Goal: Information Seeking & Learning: Find specific page/section

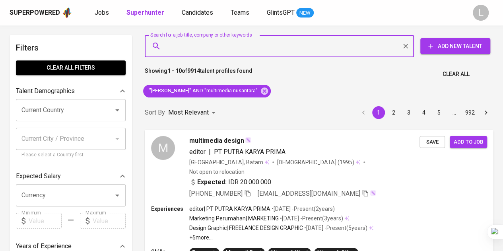
click at [237, 47] on input "Search for a job title, company or other keywords" at bounding box center [281, 46] width 234 height 15
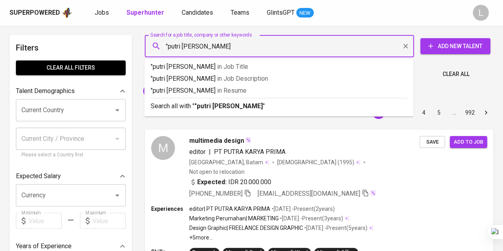
type input ""putri [PERSON_NAME]""
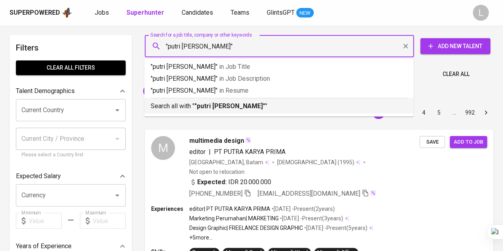
click at [219, 113] on li "Search all with " "putri [PERSON_NAME]" "" at bounding box center [278, 106] width 269 height 16
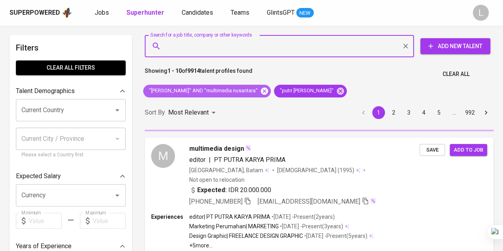
click at [261, 93] on icon at bounding box center [264, 90] width 7 height 7
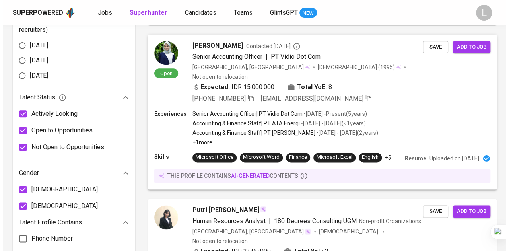
scroll to position [515, 0]
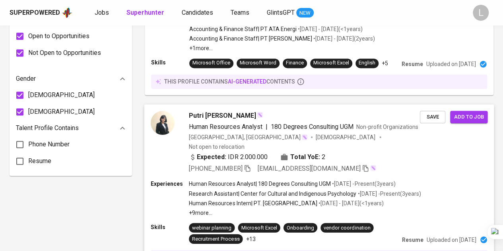
click at [226, 111] on span "Putri [PERSON_NAME]" at bounding box center [222, 116] width 67 height 10
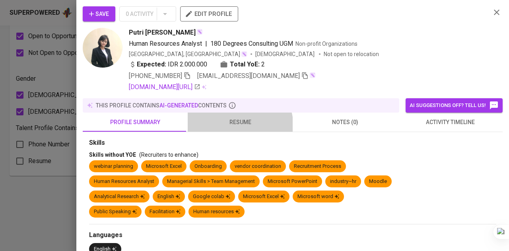
click at [234, 126] on span "resume" at bounding box center [240, 122] width 95 height 10
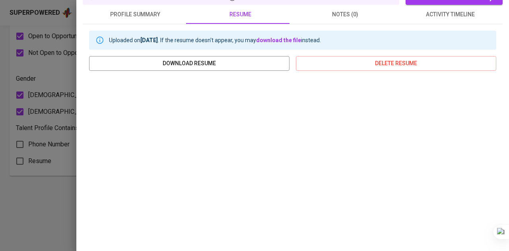
scroll to position [5, 0]
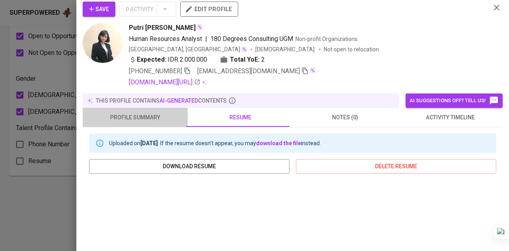
click at [169, 122] on button "profile summary" at bounding box center [135, 117] width 105 height 19
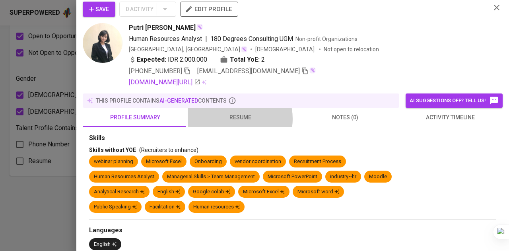
click at [229, 118] on span "resume" at bounding box center [240, 118] width 95 height 10
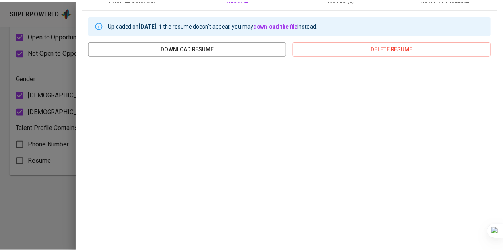
scroll to position [134, 0]
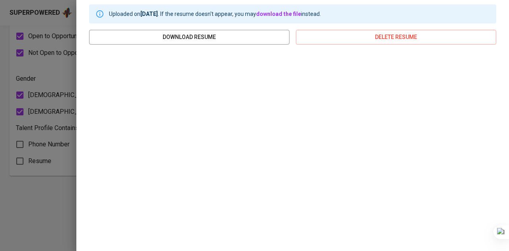
click at [37, 97] on div at bounding box center [254, 125] width 509 height 251
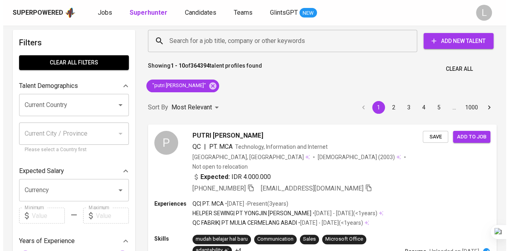
scroll to position [0, 0]
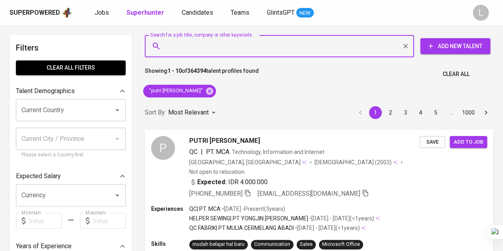
click at [245, 52] on input "Search for a job title, company or other keywords" at bounding box center [281, 46] width 234 height 15
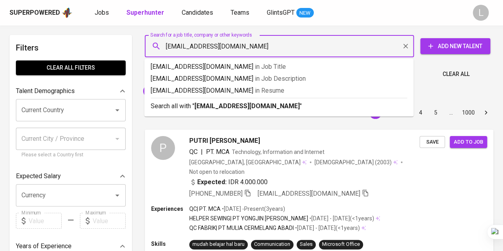
type input "[EMAIL_ADDRESS][DOMAIN_NAME]"
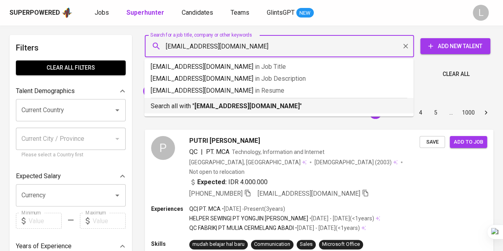
click at [255, 102] on b "[EMAIL_ADDRESS][DOMAIN_NAME]" at bounding box center [247, 106] width 105 height 8
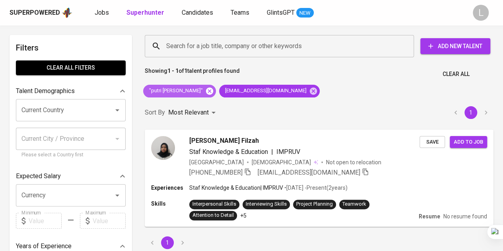
click at [206, 88] on icon at bounding box center [209, 90] width 7 height 7
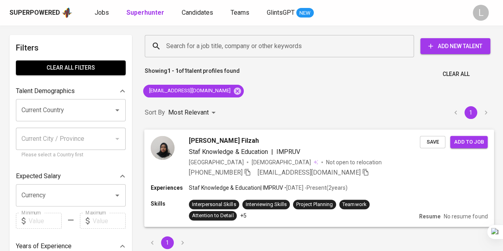
click at [245, 173] on span "+62 812-8388-8649" at bounding box center [220, 172] width 62 height 10
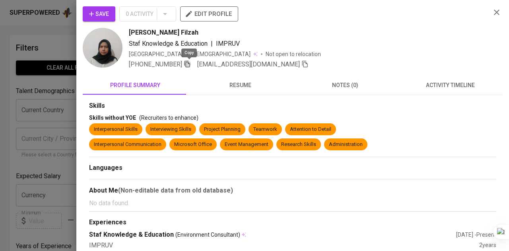
click at [191, 66] on icon "button" at bounding box center [187, 63] width 7 height 7
click at [17, 70] on div at bounding box center [254, 125] width 509 height 251
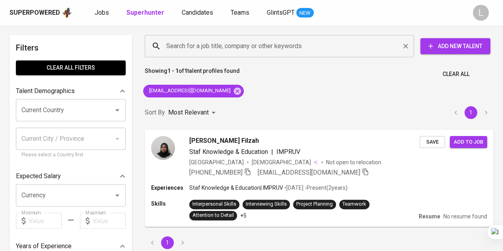
click at [250, 57] on div "Search for a job title, company or other keywords" at bounding box center [279, 46] width 269 height 22
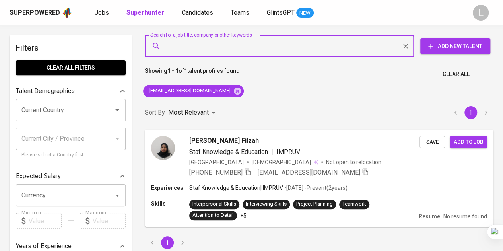
paste input "benikaeng@gmail.com"
type input "benikaeng@gmail.com"
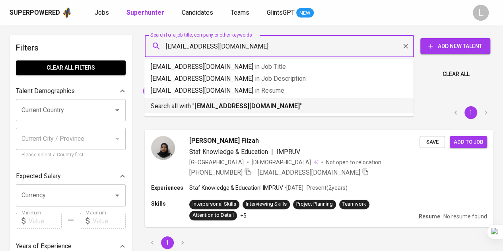
click at [264, 109] on p "Search all with " benikaeng@gmail.com "" at bounding box center [279, 106] width 257 height 10
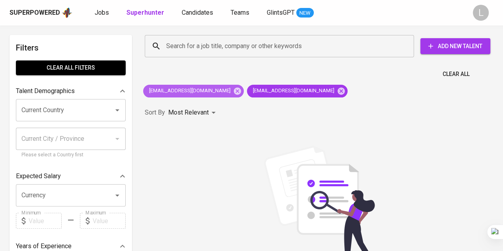
click at [234, 91] on icon at bounding box center [237, 90] width 7 height 7
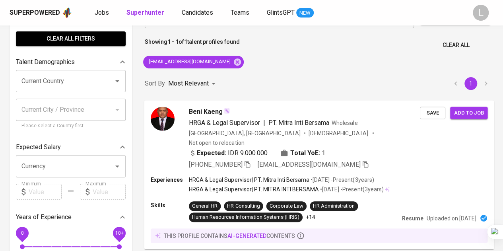
scroll to position [40, 0]
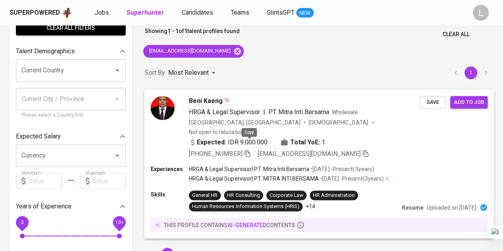
click at [250, 150] on icon "button" at bounding box center [247, 153] width 7 height 7
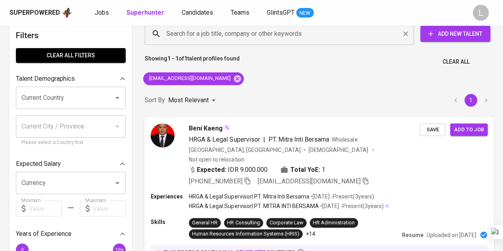
scroll to position [0, 0]
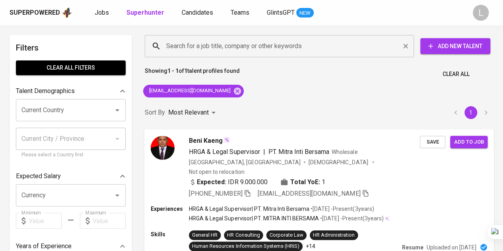
click at [215, 46] on input "Search for a job title, company or other keywords" at bounding box center [281, 46] width 234 height 15
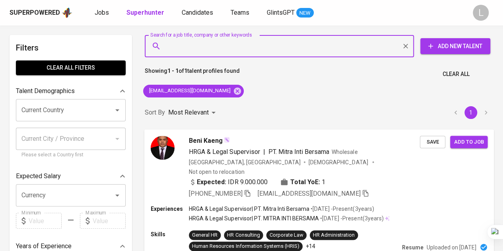
paste input "annisamaulidina13@gmail.com"
type input "annisamaulidina13@gmail.com"
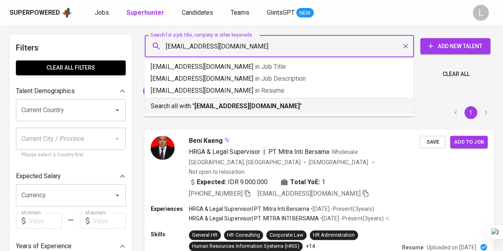
click at [217, 103] on b "annisamaulidina13@gmail.com" at bounding box center [247, 106] width 105 height 8
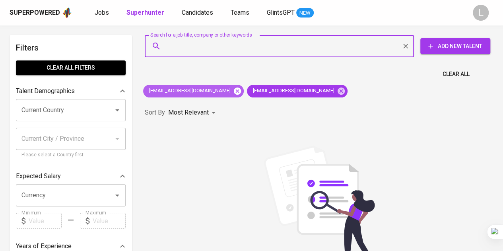
click at [234, 91] on icon at bounding box center [237, 90] width 7 height 7
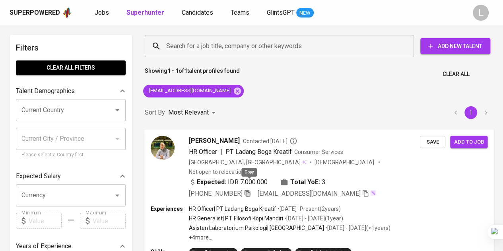
click at [250, 189] on icon "button" at bounding box center [247, 192] width 7 height 7
click at [221, 43] on input "Search for a job title, company or other keywords" at bounding box center [281, 46] width 234 height 15
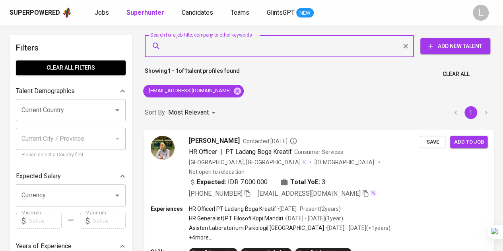
paste input "nadianz2020@gmail.com"
type input "nadianz2020@gmail.com"
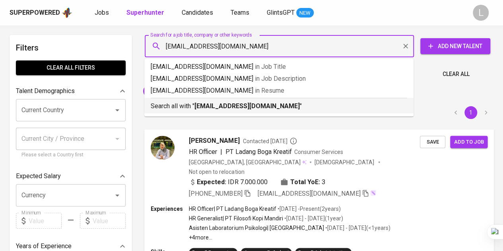
click at [235, 99] on div "Search all with " nadianz2020@gmail.com "" at bounding box center [279, 104] width 257 height 13
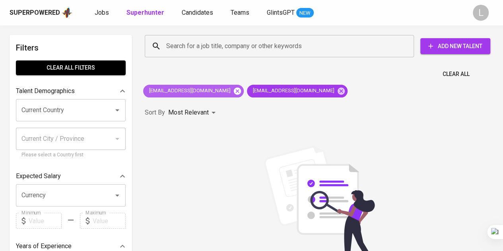
click at [234, 90] on icon at bounding box center [237, 90] width 7 height 7
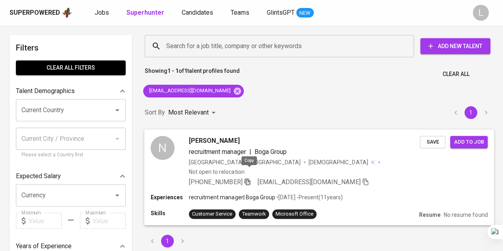
click at [248, 178] on icon "button" at bounding box center [248, 181] width 6 height 7
click at [271, 50] on input "Search for a job title, company or other keywords" at bounding box center [281, 46] width 234 height 15
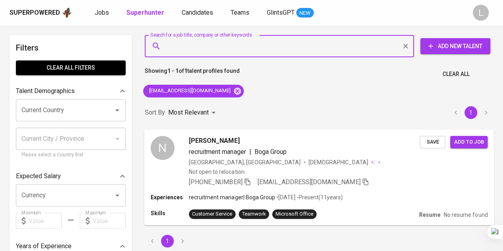
paste input "jumeylia19@gmail.com"
type input "jumeylia19@gmail.com"
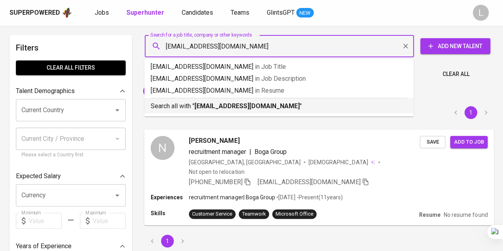
click at [245, 101] on div "Search all with " jumeylia19@gmail.com "" at bounding box center [279, 104] width 257 height 13
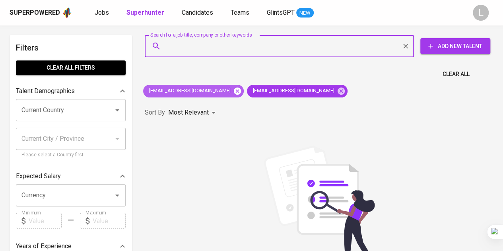
click at [234, 90] on icon at bounding box center [237, 90] width 7 height 7
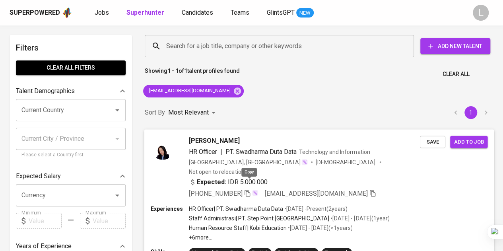
click at [251, 189] on icon "button" at bounding box center [247, 192] width 7 height 7
click at [214, 39] on input "Search for a job title, company or other keywords" at bounding box center [281, 46] width 234 height 15
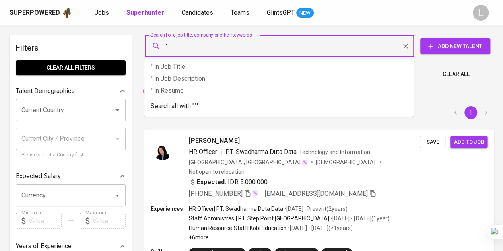
paste input "Ukhti Nur Fillah"
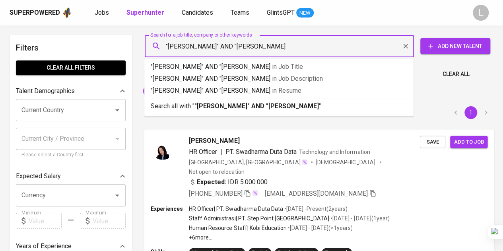
type input ""Ukhti Nur Fillah" AND "ahmad dahlan""
click at [229, 103] on b ""Ukhti Nur Fillah" AND "ahmad dahlan"" at bounding box center [258, 106] width 127 height 8
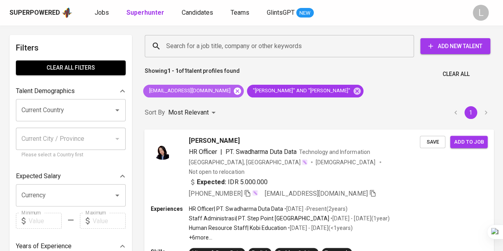
click at [234, 90] on icon at bounding box center [237, 90] width 7 height 7
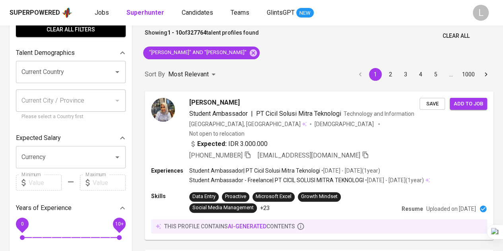
scroll to position [48, 0]
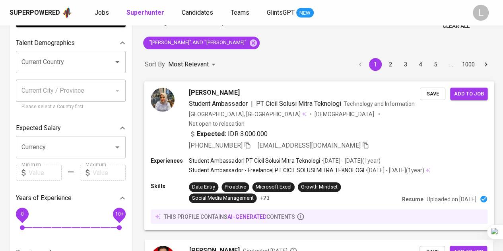
click at [247, 140] on span "+62 822-5959-8720" at bounding box center [220, 145] width 62 height 10
click at [249, 141] on icon "button" at bounding box center [247, 144] width 7 height 7
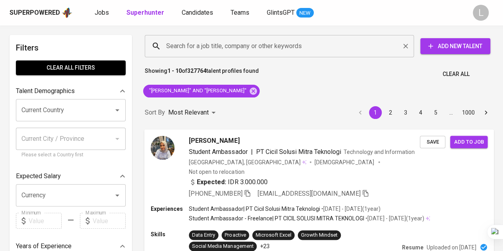
scroll to position [0, 0]
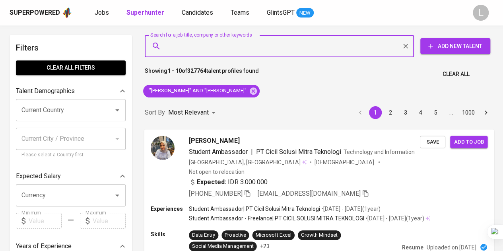
click at [252, 42] on input "Search for a job title, company or other keywords" at bounding box center [281, 46] width 234 height 15
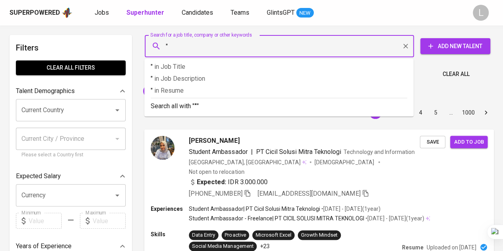
paste input "Erika Febriana"
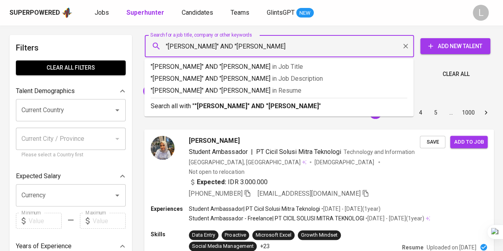
type input ""Erika Febriana" AND "darma persada""
click at [245, 98] on div "Search all with " "Erika Febriana" AND "darma persada" "" at bounding box center [279, 104] width 257 height 13
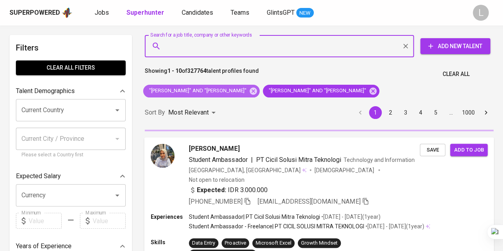
click at [249, 92] on icon at bounding box center [253, 91] width 9 height 9
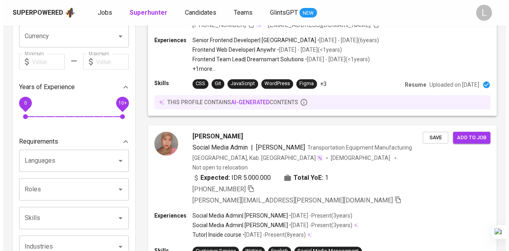
scroll to position [239, 0]
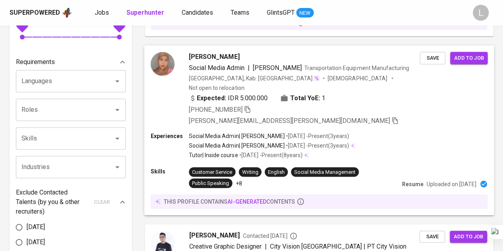
click at [205, 51] on div "Erika Febriani Social Media Admin | Zyta Grosir Transportation Equipment Manufa…" at bounding box center [319, 88] width 350 height 87
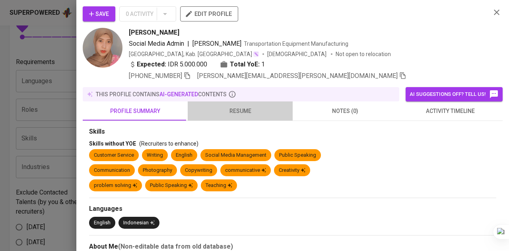
click at [250, 103] on button "resume" at bounding box center [240, 110] width 105 height 19
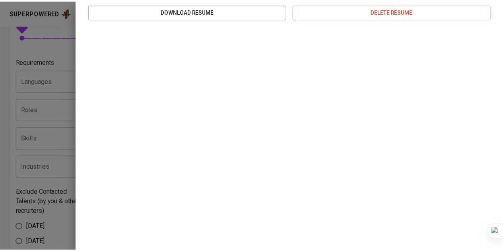
scroll to position [173, 0]
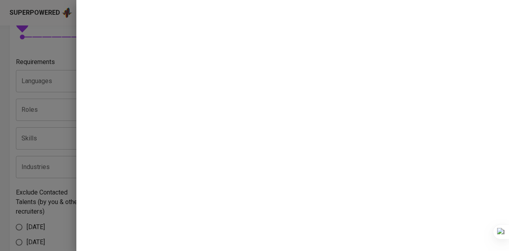
click at [21, 81] on div at bounding box center [254, 125] width 509 height 251
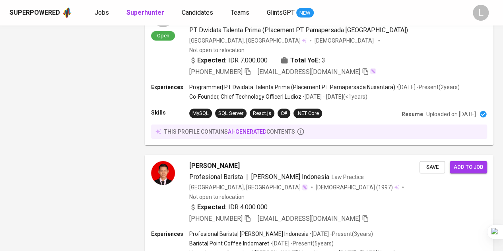
scroll to position [1472, 0]
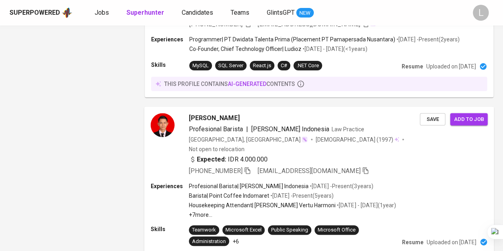
scroll to position [1482, 0]
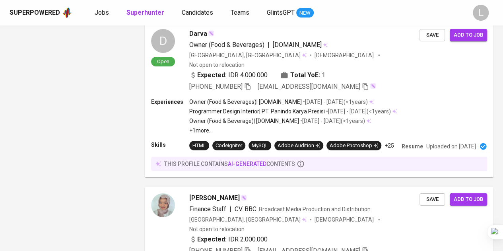
scroll to position [1512, 0]
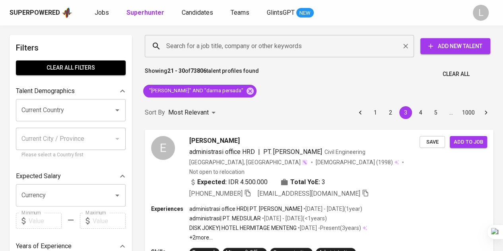
click at [287, 38] on div "Search for a job title, company or other keywords" at bounding box center [279, 46] width 269 height 22
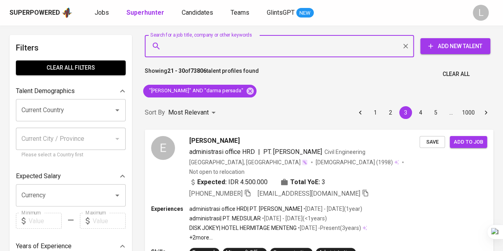
paste input "victoria.consultant018.2@gmail.com"
type input "victoria.consultant018.2@gmail.com"
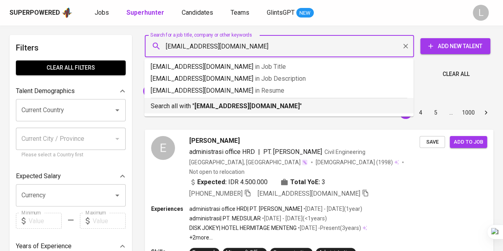
click at [261, 101] on div "Search all with " victoria.consultant018.2@gmail.com "" at bounding box center [279, 104] width 257 height 13
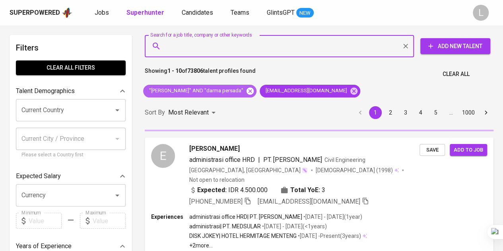
click at [247, 92] on icon at bounding box center [250, 90] width 7 height 7
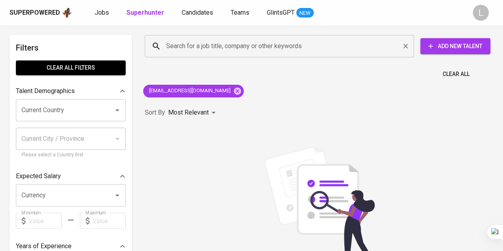
click at [230, 47] on input "Search for a job title, company or other keywords" at bounding box center [281, 46] width 234 height 15
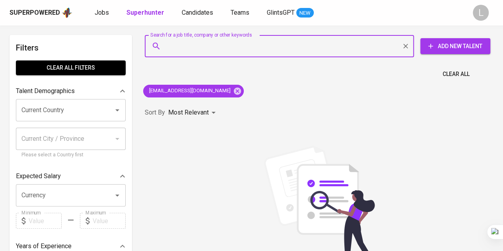
paste input "viola23mareta@gmail.com"
type input "viola23mareta@gmail.com"
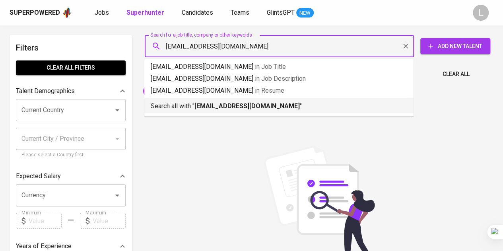
click at [251, 103] on b "viola23mareta@gmail.com" at bounding box center [247, 106] width 105 height 8
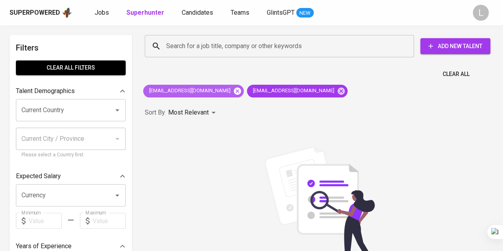
click at [241, 93] on icon at bounding box center [237, 90] width 7 height 7
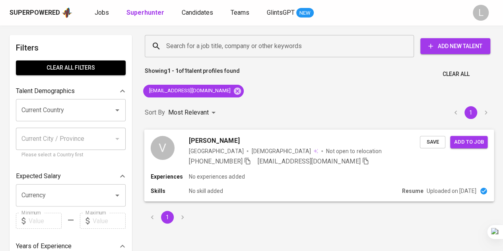
click at [248, 161] on icon "button" at bounding box center [248, 161] width 6 height 7
click at [194, 51] on input "Search for a job title, company or other keywords" at bounding box center [281, 46] width 234 height 15
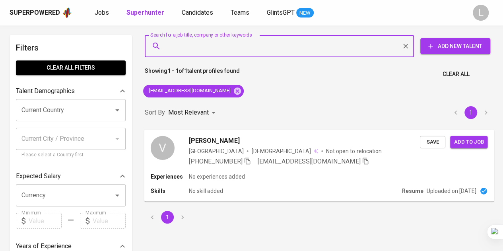
paste input "aisyahrobi14@gmail.com"
type input "aisyahrobi14@gmail.com"
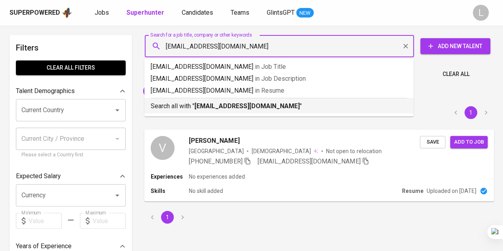
click at [251, 99] on div "Search all with " aisyahrobi14@gmail.com "" at bounding box center [279, 104] width 257 height 13
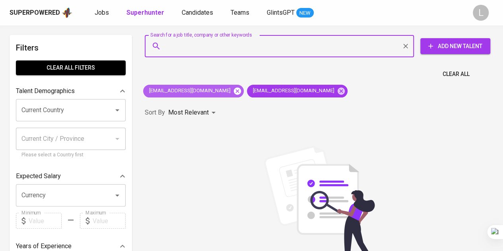
click at [233, 87] on icon at bounding box center [237, 91] width 9 height 9
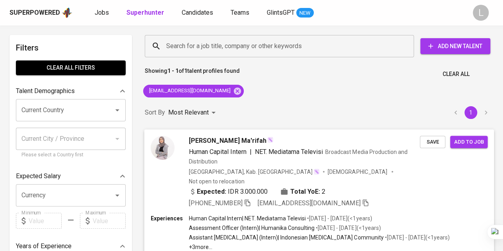
click at [250, 199] on icon "button" at bounding box center [247, 202] width 7 height 7
click at [206, 52] on input "Search for a job title, company or other keywords" at bounding box center [281, 46] width 234 height 15
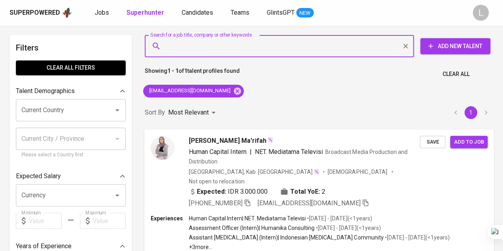
paste input "naufallen28@gmail.com"
type input "naufallen28@gmail.com"
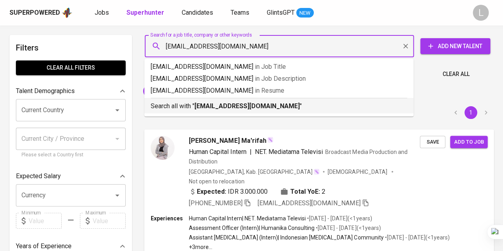
click at [230, 108] on b "naufallen28@gmail.com" at bounding box center [247, 106] width 105 height 8
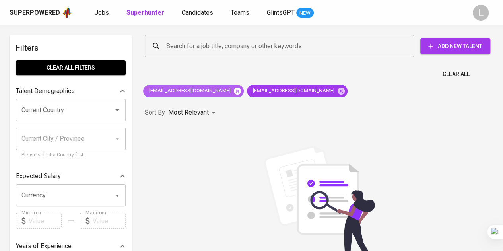
click at [234, 91] on icon at bounding box center [237, 90] width 7 height 7
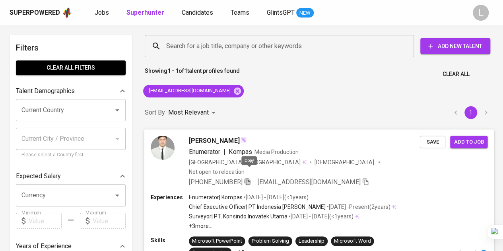
click at [248, 178] on icon "button" at bounding box center [248, 181] width 6 height 7
click at [235, 43] on input "Search for a job title, company or other keywords" at bounding box center [281, 46] width 234 height 15
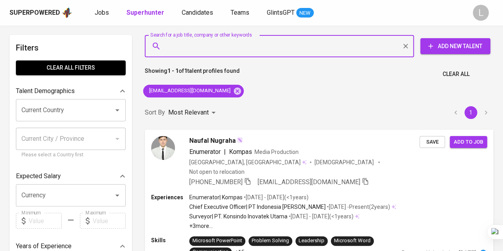
paste input "ashyalr7@gmail.com"
type input "ashyalr7@gmail.com"
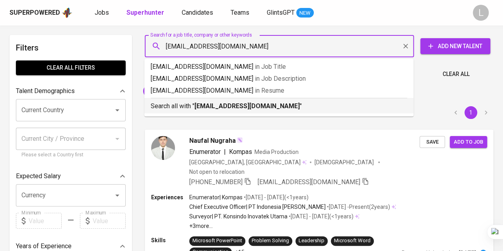
click at [245, 109] on b "ashyalr7@gmail.com" at bounding box center [247, 106] width 105 height 8
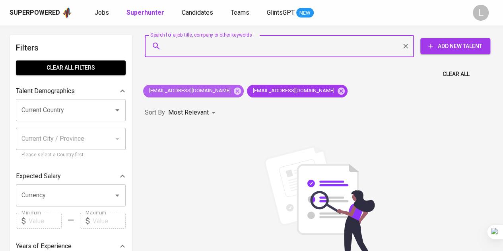
click at [233, 87] on icon at bounding box center [237, 91] width 9 height 9
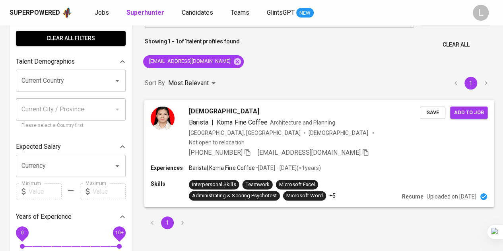
scroll to position [40, 0]
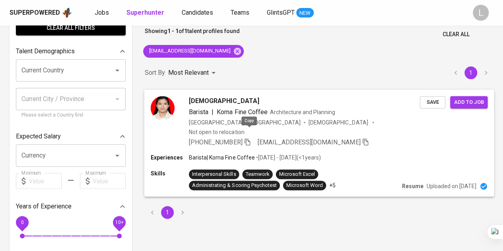
click at [250, 138] on icon "button" at bounding box center [248, 141] width 6 height 7
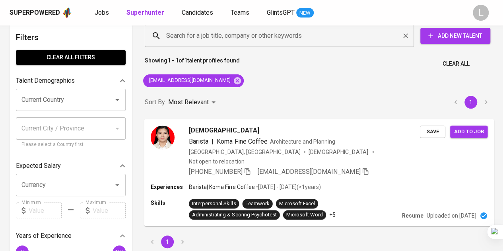
scroll to position [0, 0]
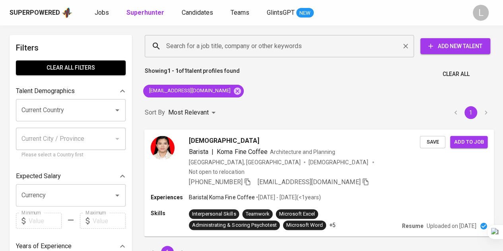
click at [251, 39] on input "Search for a job title, company or other keywords" at bounding box center [281, 46] width 234 height 15
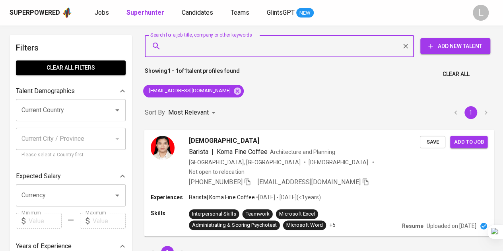
paste input "anndtheresia@gmail.com"
type input "anndtheresia@gmail.com"
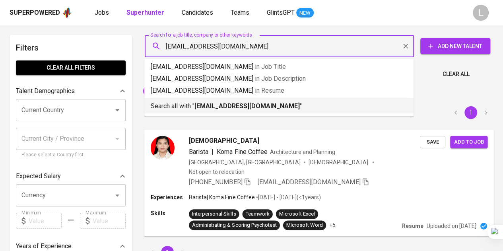
click at [244, 99] on div "Search all with " anndtheresia@gmail.com "" at bounding box center [279, 104] width 257 height 13
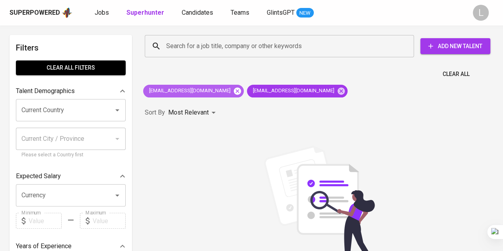
click at [234, 88] on icon at bounding box center [237, 90] width 7 height 7
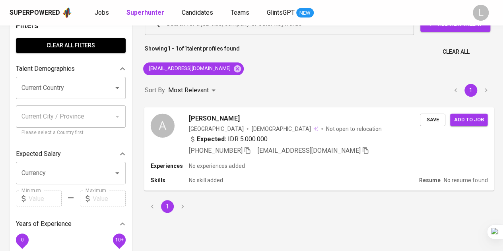
scroll to position [40, 0]
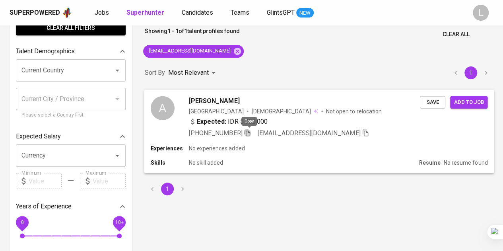
click at [247, 135] on icon "button" at bounding box center [247, 132] width 7 height 7
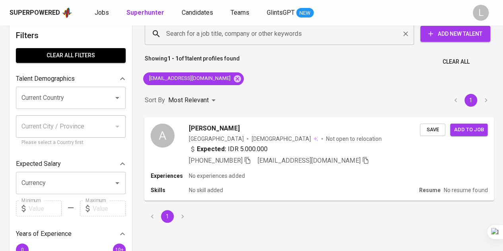
scroll to position [0, 0]
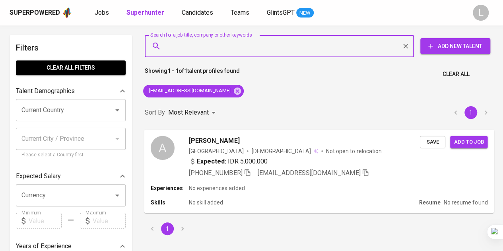
click at [263, 43] on input "Search for a job title, company or other keywords" at bounding box center [281, 46] width 234 height 15
paste input "nandapratiwi1503@gmail.com"
type input "nandapratiwi1503@gmail.com"
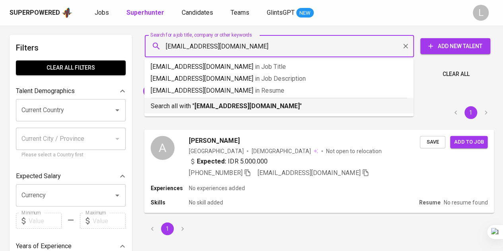
click at [253, 112] on li "Search all with " nandapratiwi1503@gmail.com "" at bounding box center [278, 106] width 269 height 16
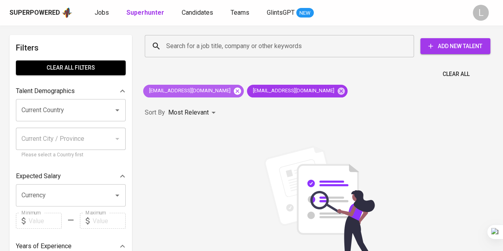
click at [234, 94] on icon at bounding box center [237, 90] width 7 height 7
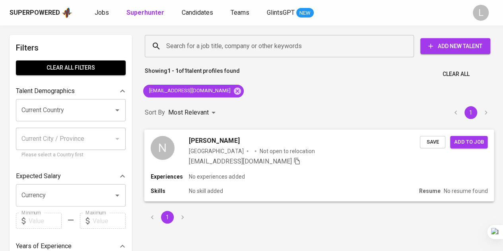
click at [209, 138] on span "Nanda Pratiwi" at bounding box center [214, 141] width 51 height 10
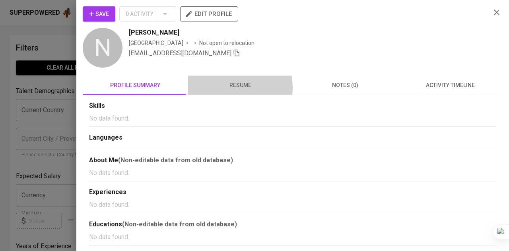
click at [224, 87] on span "resume" at bounding box center [240, 85] width 95 height 10
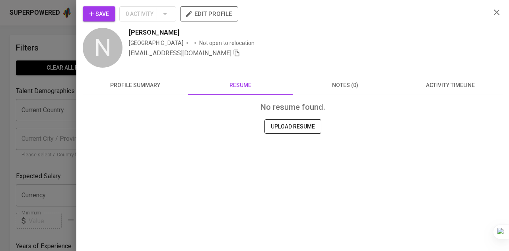
drag, startPoint x: 34, startPoint y: 48, endPoint x: 41, endPoint y: 31, distance: 18.2
click at [37, 41] on div at bounding box center [254, 125] width 509 height 251
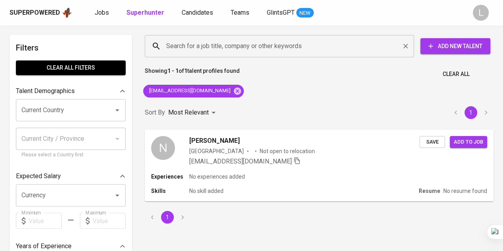
click at [252, 49] on input "Search for a job title, company or other keywords" at bounding box center [281, 46] width 234 height 15
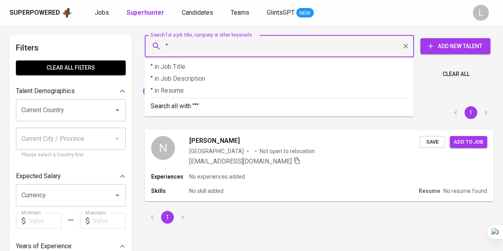
paste input "Putri Mega Novyanti"
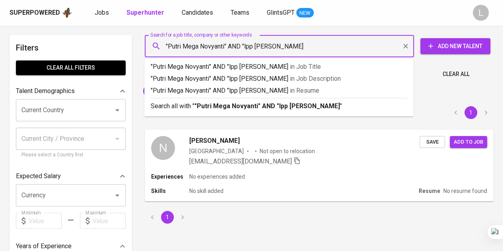
type input ""Putri Mega Novyanti" AND "lpp ariyanti""
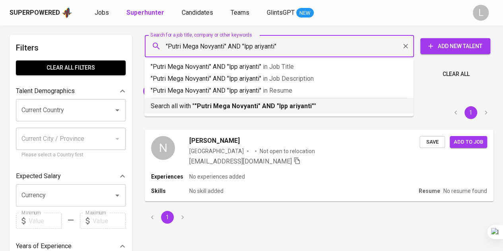
click at [301, 108] on b ""Putri Mega Novyanti" AND "lpp ariyanti"" at bounding box center [255, 106] width 120 height 8
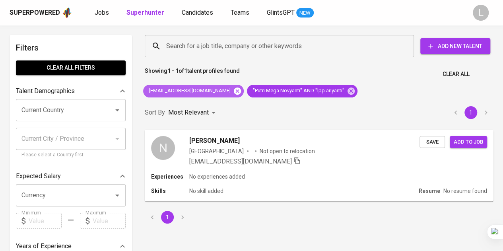
click at [233, 91] on icon at bounding box center [237, 91] width 9 height 9
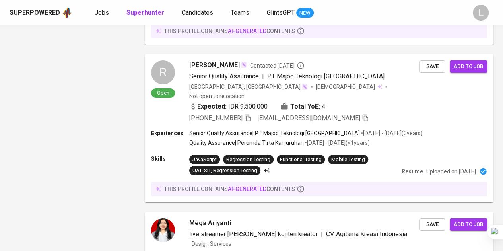
scroll to position [1423, 0]
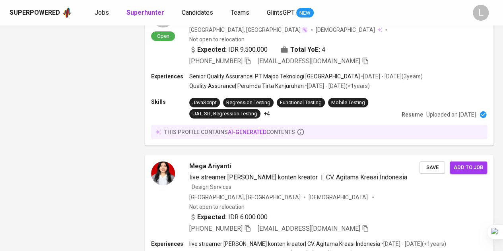
drag, startPoint x: 181, startPoint y: 220, endPoint x: 136, endPoint y: 68, distance: 157.6
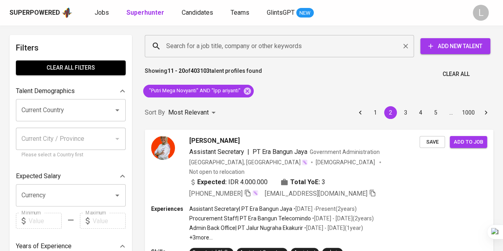
click at [251, 47] on input "Search for a job title, company or other keywords" at bounding box center [281, 46] width 234 height 15
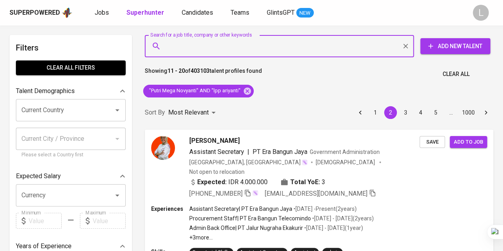
paste input "nurindahmhr10@gmail.com"
type input "nurindahmhr10@gmail.com"
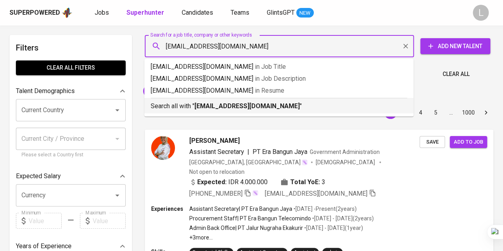
click at [246, 105] on b "nurindahmhr10@gmail.com" at bounding box center [247, 106] width 105 height 8
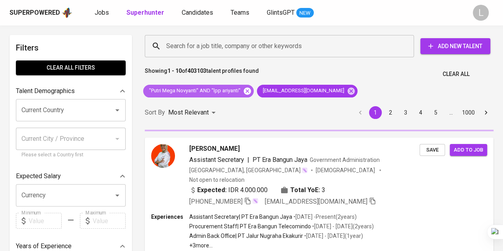
click at [244, 93] on icon at bounding box center [247, 90] width 7 height 7
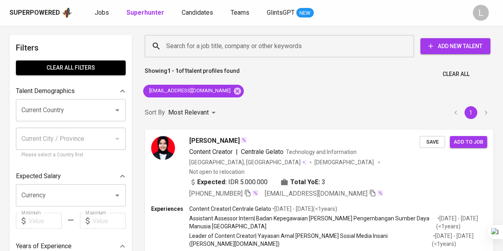
scroll to position [80, 0]
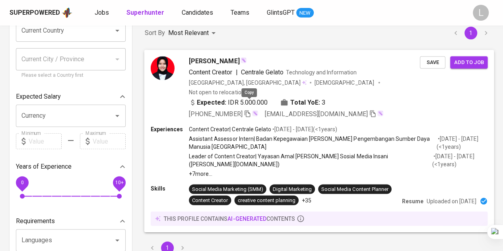
click at [250, 110] on icon "button" at bounding box center [248, 113] width 6 height 7
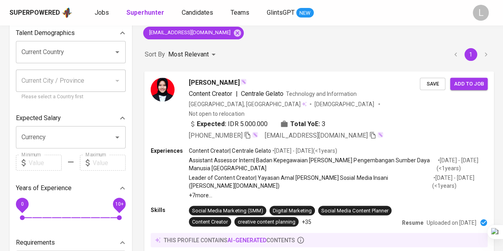
scroll to position [0, 0]
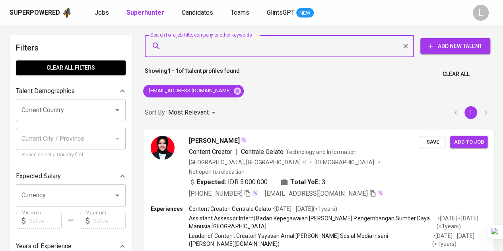
click at [274, 46] on input "Search for a job title, company or other keywords" at bounding box center [281, 46] width 234 height 15
paste input "rizqirdhani@gmail.com"
type input "rizqirdhani@gmail.com"
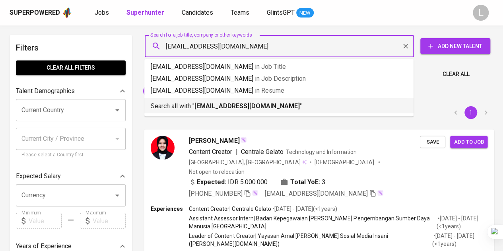
click at [248, 107] on b "rizqirdhani@gmail.com" at bounding box center [247, 106] width 105 height 8
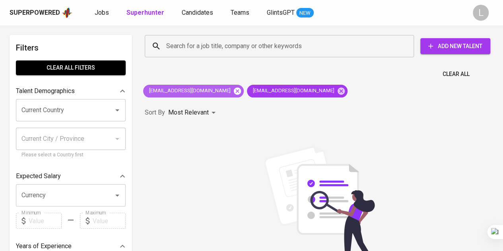
click at [234, 88] on icon at bounding box center [237, 90] width 7 height 7
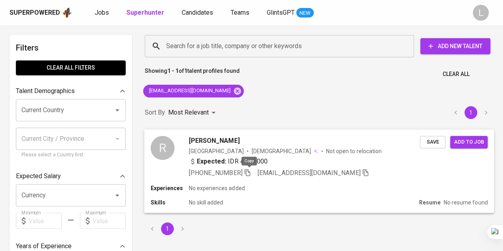
click at [248, 173] on icon "button" at bounding box center [248, 172] width 6 height 7
click at [232, 50] on input "Search for a job title, company or other keywords" at bounding box center [281, 46] width 234 height 15
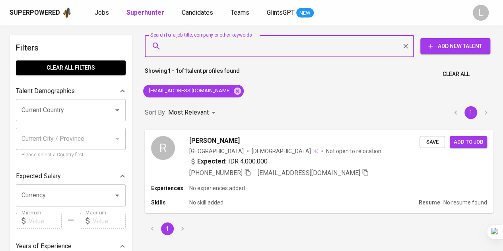
paste input "[PERSON_NAME][EMAIL_ADDRESS][DOMAIN_NAME]"
type input "[PERSON_NAME][EMAIL_ADDRESS][DOMAIN_NAME]"
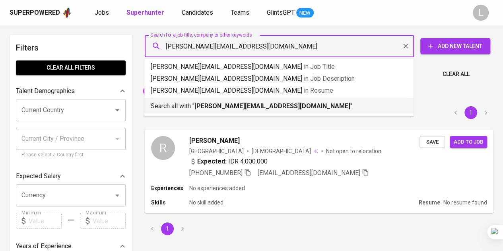
click at [230, 105] on b "[PERSON_NAME][EMAIL_ADDRESS][DOMAIN_NAME]" at bounding box center [273, 106] width 156 height 8
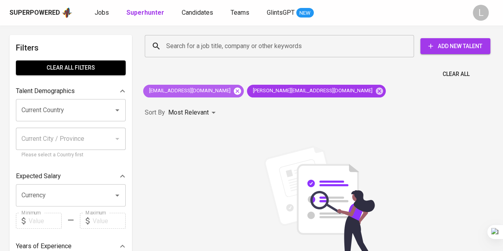
click at [233, 88] on icon at bounding box center [237, 91] width 9 height 9
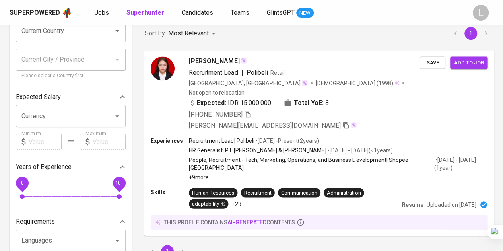
scroll to position [80, 0]
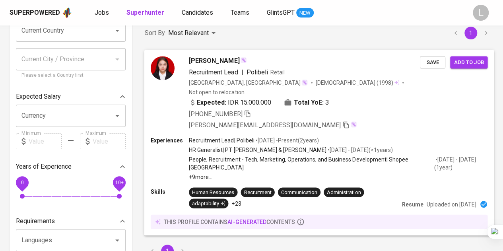
click at [251, 110] on icon "button" at bounding box center [247, 113] width 7 height 7
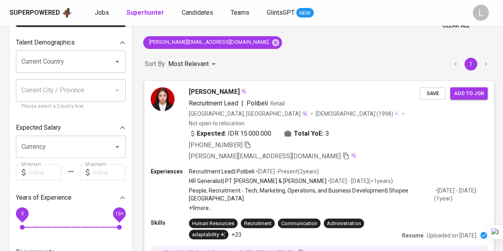
scroll to position [0, 0]
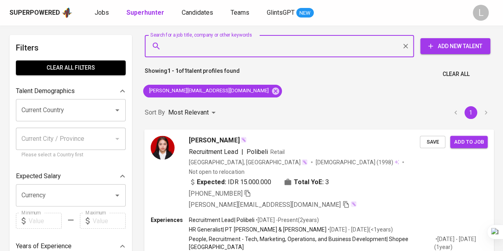
click at [218, 51] on input "Search for a job title, company or other keywords" at bounding box center [281, 46] width 234 height 15
paste input "[EMAIL_ADDRESS][DOMAIN_NAME]"
type input "[EMAIL_ADDRESS][DOMAIN_NAME]"
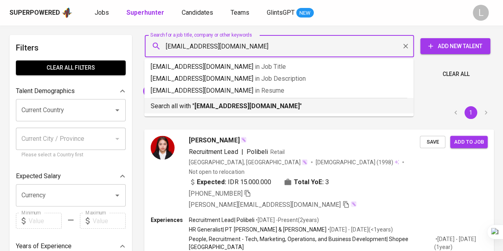
click at [220, 114] on ul "[EMAIL_ADDRESS][DOMAIN_NAME] in Job Title [EMAIL_ADDRESS][DOMAIN_NAME] in Job D…" at bounding box center [278, 88] width 269 height 58
click at [221, 110] on p "Search all with " [EMAIL_ADDRESS][DOMAIN_NAME] "" at bounding box center [279, 106] width 257 height 10
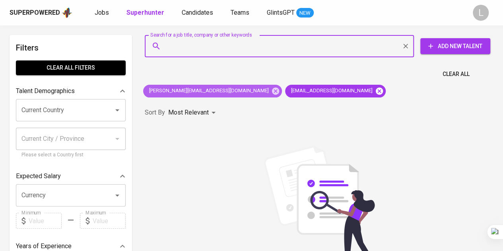
click at [271, 91] on icon at bounding box center [275, 91] width 9 height 9
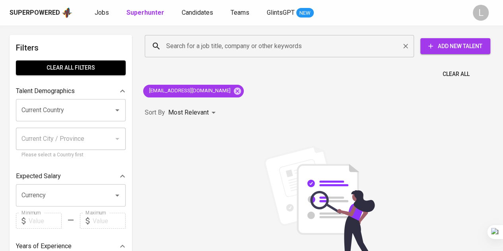
click at [198, 47] on input "Search for a job title, company or other keywords" at bounding box center [281, 46] width 234 height 15
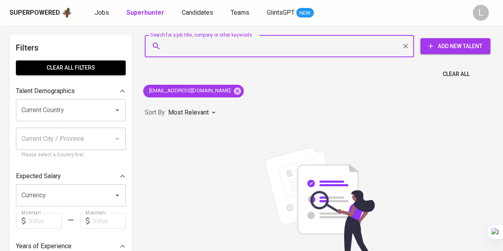
paste input "[EMAIL_ADDRESS][DOMAIN_NAME]"
type input "[EMAIL_ADDRESS][DOMAIN_NAME]"
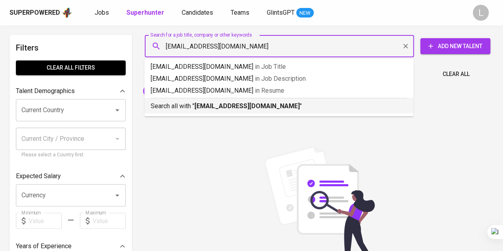
click at [208, 100] on div "Search all with " [EMAIL_ADDRESS][DOMAIN_NAME] "" at bounding box center [279, 104] width 257 height 13
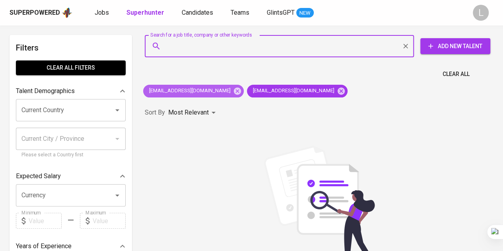
click at [234, 93] on icon at bounding box center [237, 90] width 7 height 7
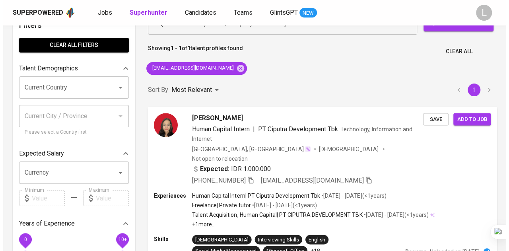
scroll to position [40, 0]
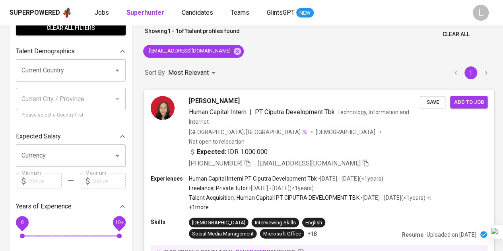
click at [251, 147] on div "Expected: IDR 1.000.000" at bounding box center [304, 153] width 231 height 12
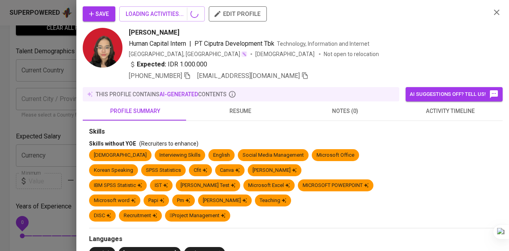
click at [251, 150] on div "Save LOADING ACTIVITIES... edit profile [PERSON_NAME] Human Capital Intern | PT…" at bounding box center [254, 125] width 509 height 251
click at [191, 74] on icon "button" at bounding box center [187, 75] width 7 height 7
click at [247, 113] on span "resume" at bounding box center [240, 111] width 95 height 10
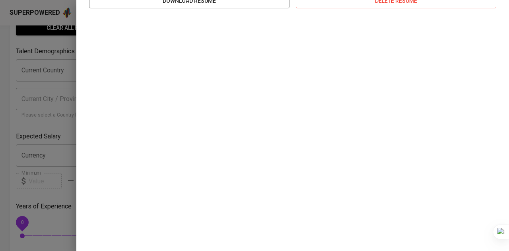
scroll to position [0, 0]
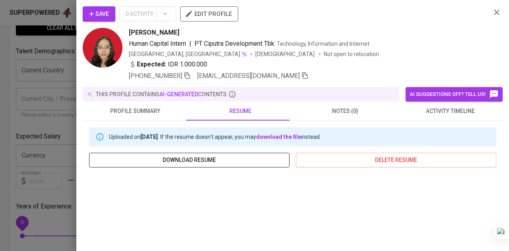
click at [228, 156] on span "download resume" at bounding box center [189, 160] width 188 height 10
click at [41, 78] on div at bounding box center [254, 125] width 509 height 251
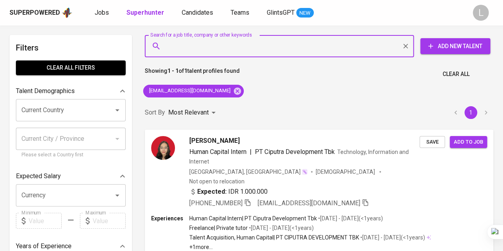
click at [201, 39] on input "Search for a job title, company or other keywords" at bounding box center [281, 46] width 234 height 15
paste input "tania.indriyani@ymail.com"
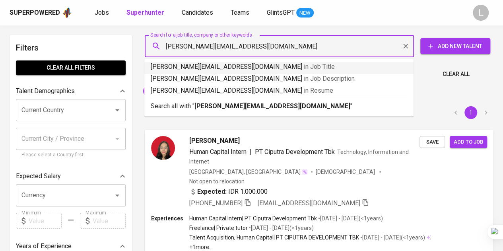
click at [214, 43] on input "tania.indriyani@ymail.com" at bounding box center [281, 46] width 234 height 15
type input "tania.indriyani@gmail.com"
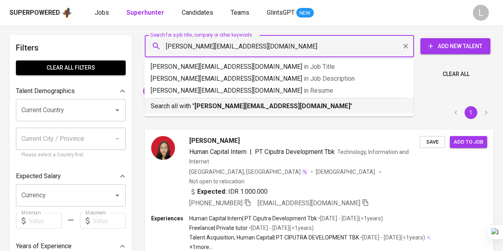
click at [230, 99] on div "Search all with " tania.indriyani@gmail.com "" at bounding box center [279, 104] width 257 height 13
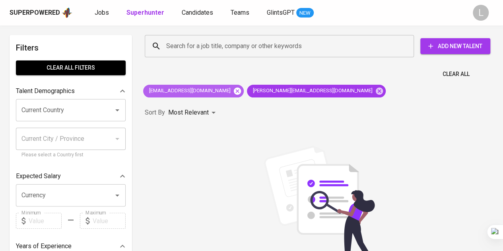
click at [234, 90] on icon at bounding box center [237, 90] width 7 height 7
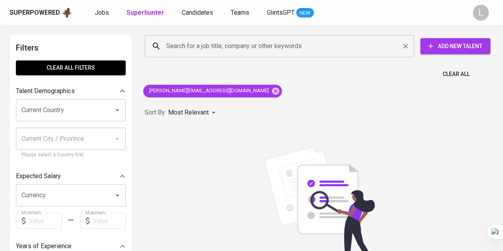
click at [259, 49] on input "Search for a job title, company or other keywords" at bounding box center [281, 46] width 234 height 15
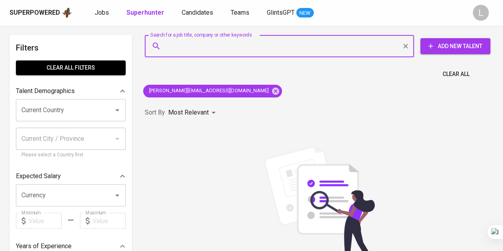
paste input "murandi13@gmail.com"
type input "murandi13@gmail.com"
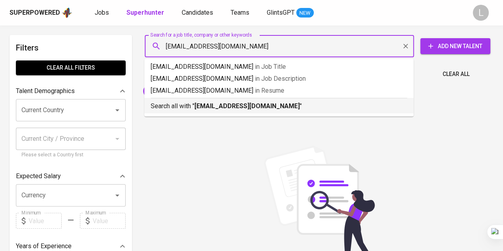
click at [243, 101] on p "Search all with " murandi13@gmail.com "" at bounding box center [279, 106] width 257 height 10
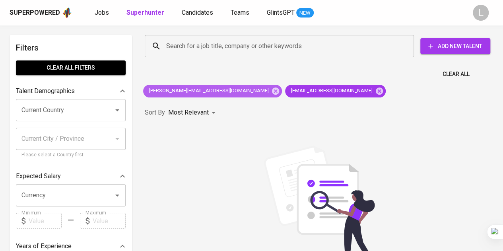
click at [212, 91] on span "tania.indriyani@gmail.com" at bounding box center [208, 91] width 130 height 8
click at [271, 91] on icon at bounding box center [275, 91] width 9 height 9
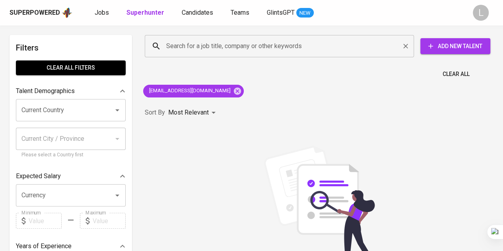
click at [247, 46] on input "Search for a job title, company or other keywords" at bounding box center [281, 46] width 234 height 15
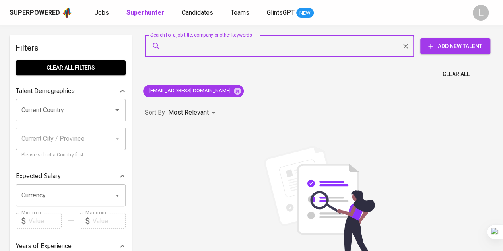
paste input "yusufhandokow@gmail.com"
type input "yusufhandokow@gmail.com"
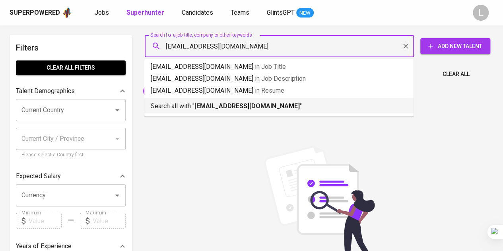
click at [230, 103] on b "yusufhandokow@gmail.com" at bounding box center [247, 106] width 105 height 8
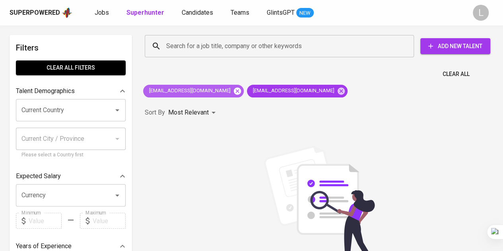
click at [234, 90] on icon at bounding box center [237, 90] width 7 height 7
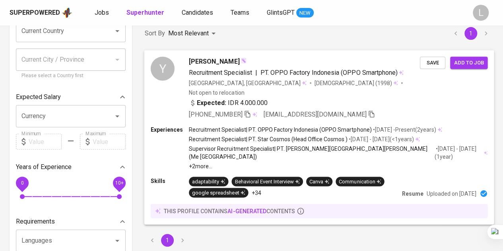
scroll to position [80, 0]
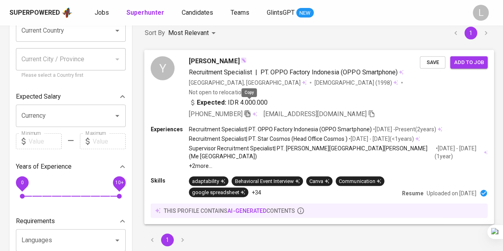
click at [250, 110] on icon "button" at bounding box center [247, 113] width 7 height 7
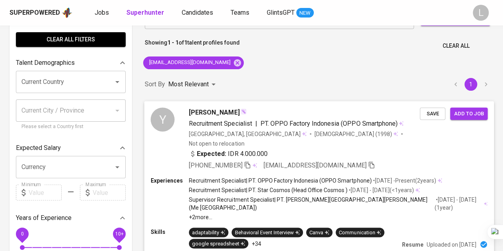
scroll to position [0, 0]
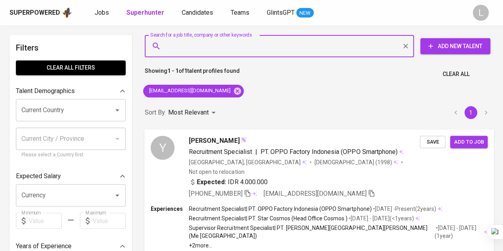
click at [253, 53] on input "Search for a job title, company or other keywords" at bounding box center [281, 46] width 234 height 15
paste input "novianwidjaya30@gmail.com"
type input "novianwidjaya30@gmail.com"
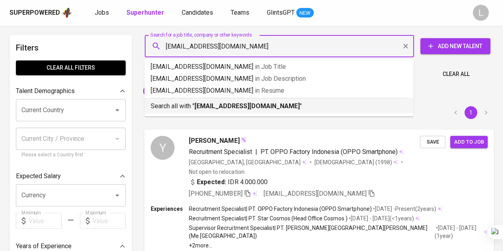
click at [240, 106] on b "novianwidjaya30@gmail.com" at bounding box center [247, 106] width 105 height 8
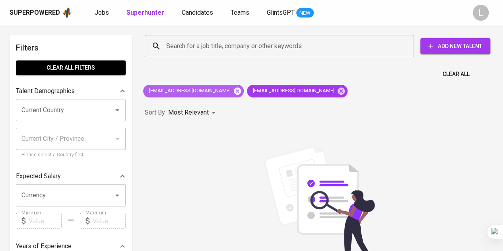
click at [234, 92] on icon at bounding box center [237, 90] width 7 height 7
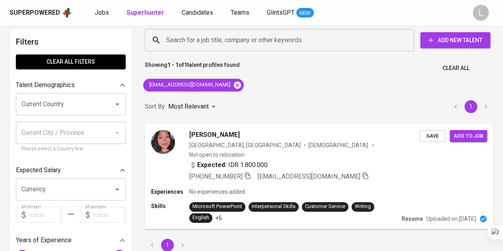
scroll to position [80, 0]
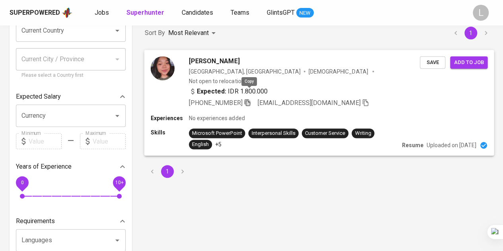
click at [249, 99] on icon "button" at bounding box center [247, 102] width 7 height 7
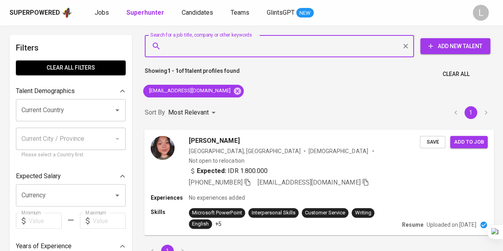
click at [254, 47] on input "Search for a job title, company or other keywords" at bounding box center [281, 46] width 234 height 15
paste input "patricia_sarlin@yahoo.com"
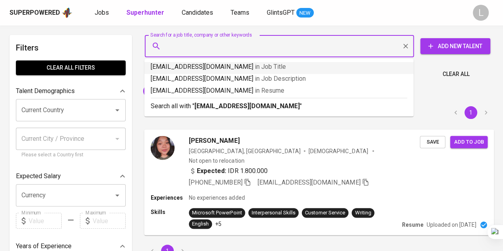
type input "patricia_sarlin@yahoo.com"
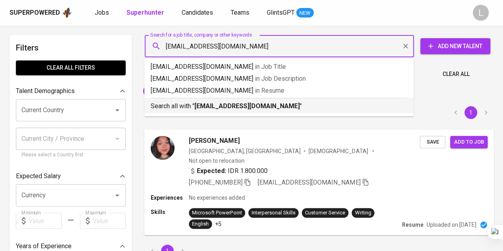
click at [245, 106] on b "patricia_sarlin@yahoo.com" at bounding box center [247, 106] width 105 height 8
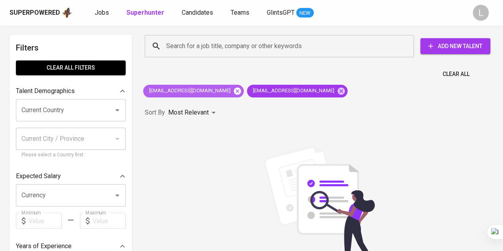
click at [233, 89] on icon at bounding box center [237, 91] width 9 height 9
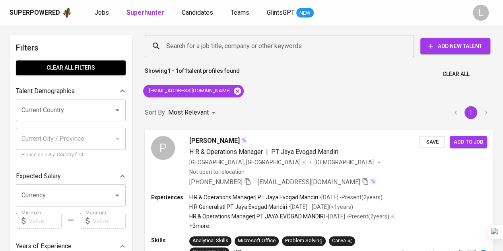
scroll to position [40, 0]
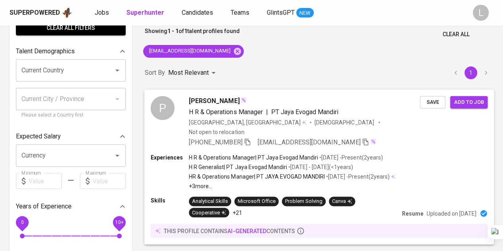
click at [254, 137] on div "+62 822-1175-3272 patricia_sarlin@yahoo.com" at bounding box center [282, 142] width 187 height 10
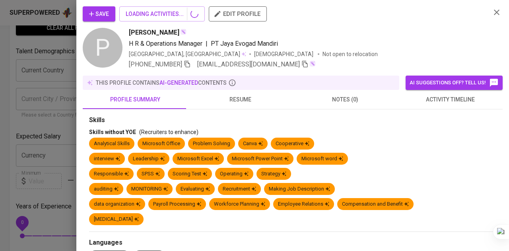
click at [251, 132] on div "Skills without YOE (Recruiters to enhance)" at bounding box center [292, 132] width 407 height 8
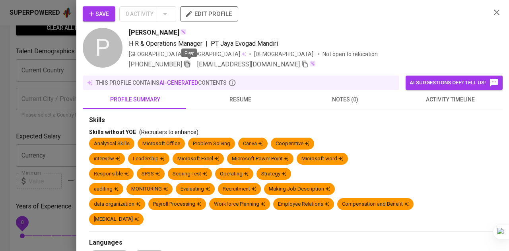
click at [189, 64] on icon "button" at bounding box center [187, 63] width 7 height 7
click at [43, 41] on div at bounding box center [254, 125] width 509 height 251
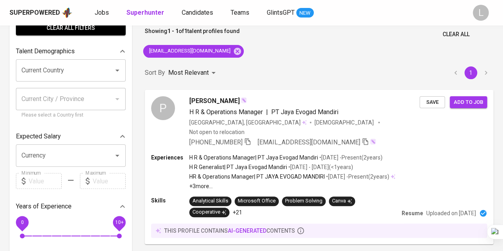
scroll to position [0, 0]
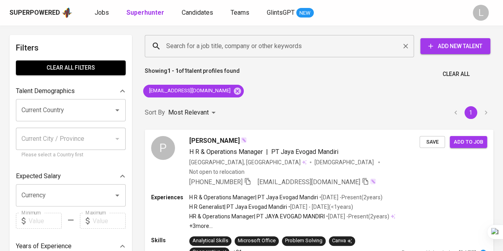
click at [228, 44] on input "Search for a job title, company or other keywords" at bounding box center [281, 46] width 234 height 15
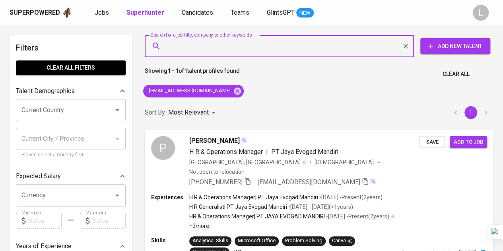
paste input "tataindra25@gmail.com"
type input "tataindra25@gmail.com"
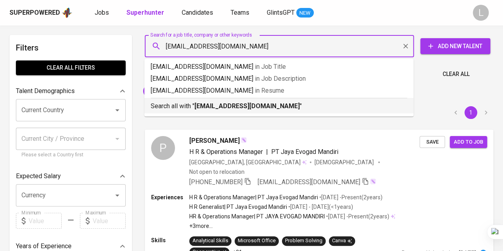
click at [244, 102] on b "tataindra25@gmail.com" at bounding box center [247, 106] width 105 height 8
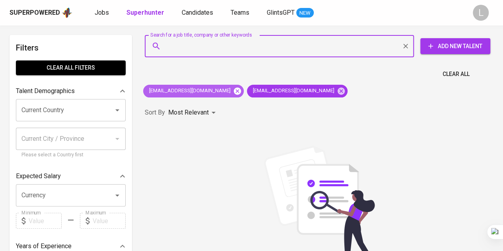
click at [233, 91] on icon at bounding box center [237, 91] width 9 height 9
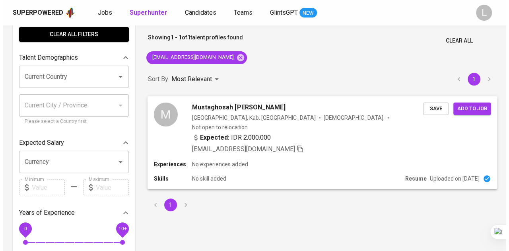
scroll to position [80, 0]
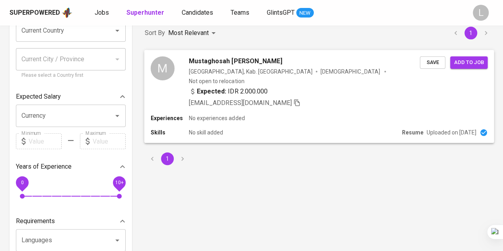
click at [230, 57] on span "Mustaghosah Indra Kharisma" at bounding box center [235, 61] width 93 height 10
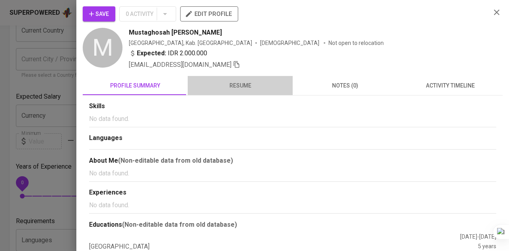
click at [245, 83] on span "resume" at bounding box center [240, 86] width 95 height 10
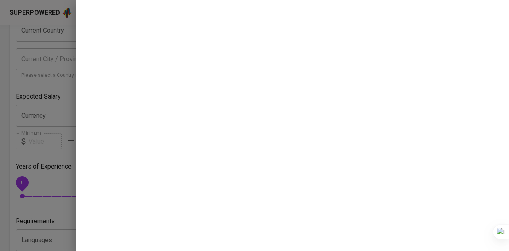
scroll to position [148, 0]
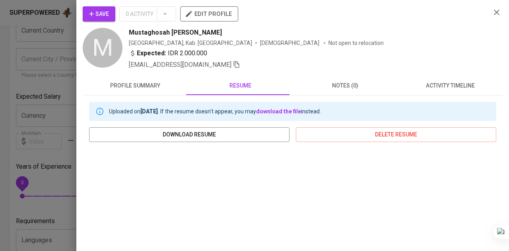
click at [34, 55] on div at bounding box center [254, 125] width 509 height 251
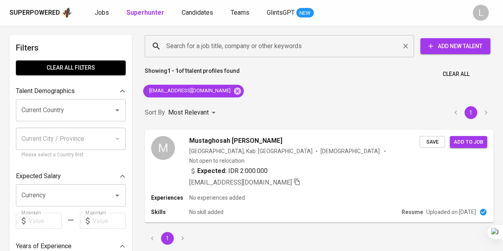
click at [255, 44] on input "Search for a job title, company or other keywords" at bounding box center [281, 46] width 234 height 15
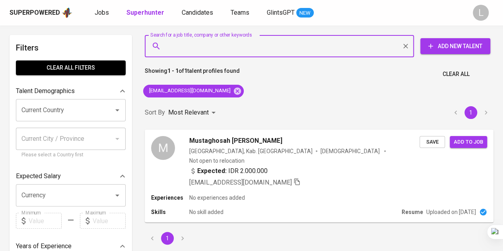
paste input "kevinnistleroy29@gmail.com"
type input "kevinnistleroy29@gmail.com"
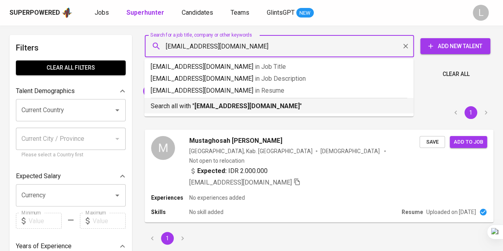
click at [264, 106] on b "kevinnistleroy29@gmail.com" at bounding box center [247, 106] width 105 height 8
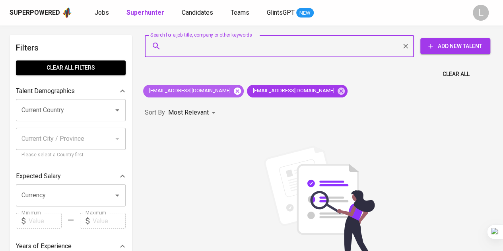
click at [234, 90] on icon at bounding box center [237, 90] width 7 height 7
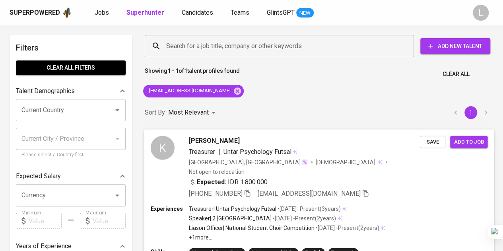
click at [251, 189] on div "K Kevin Nistleroy Treasurer | Untar Psychology Futsal Indonesia, DKI Jakarta Ma…" at bounding box center [319, 167] width 350 height 76
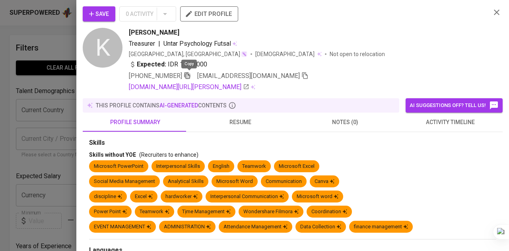
click at [189, 74] on icon "button" at bounding box center [187, 75] width 7 height 7
click at [1, 64] on div at bounding box center [254, 125] width 509 height 251
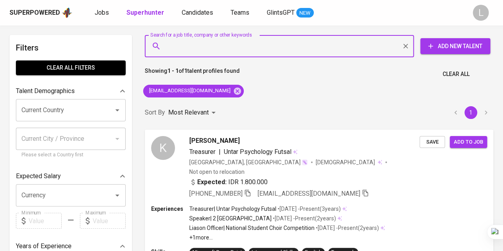
click at [217, 48] on input "Search for a job title, company or other keywords" at bounding box center [281, 46] width 234 height 15
paste input "alifananda18@gmail.com"
type input "alifananda18@gmail.com"
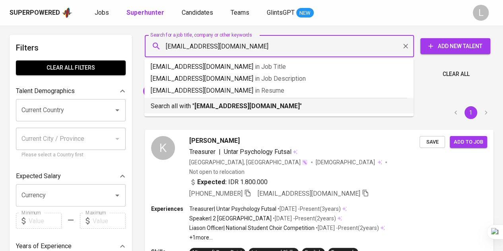
click at [241, 105] on b "alifananda18@gmail.com" at bounding box center [247, 106] width 105 height 8
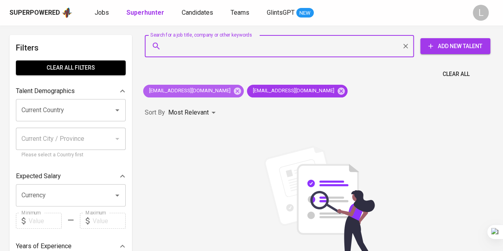
click at [233, 89] on icon at bounding box center [237, 91] width 9 height 9
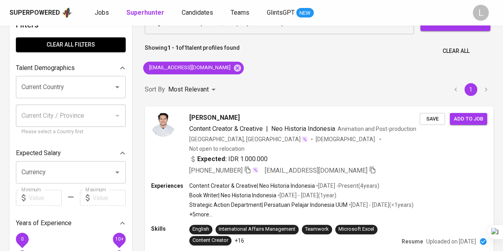
scroll to position [40, 0]
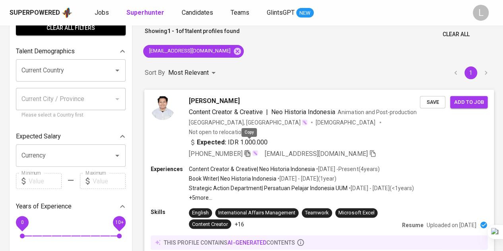
click at [249, 150] on icon "button" at bounding box center [248, 153] width 6 height 7
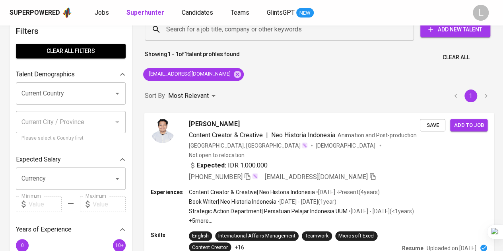
scroll to position [0, 0]
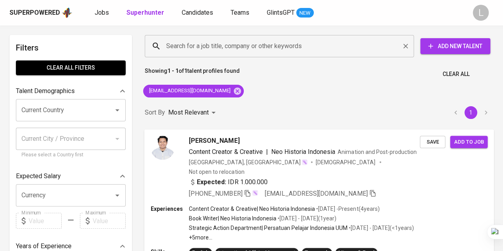
click at [246, 54] on div "Search for a job title, company or other keywords" at bounding box center [279, 46] width 269 height 22
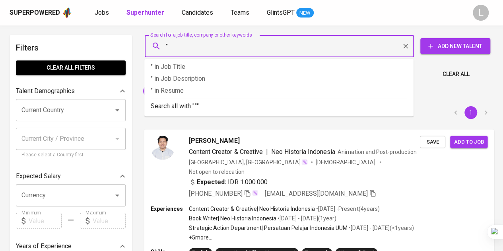
paste input "Ranti Suri Kinasih"
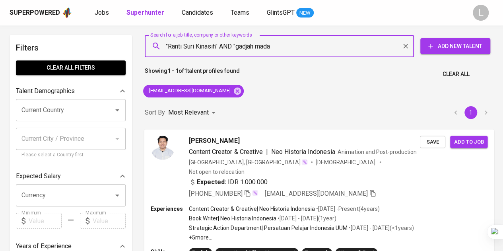
type input ""Ranti Suri Kinasih" AND "gadjah mada""
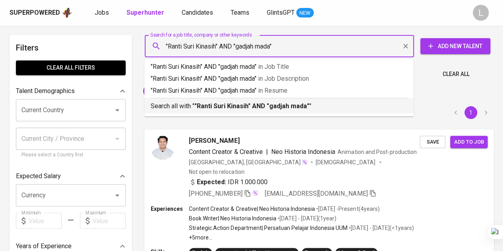
click at [267, 109] on b ""Ranti Suri Kinasih" AND "gadjah mada"" at bounding box center [252, 106] width 115 height 8
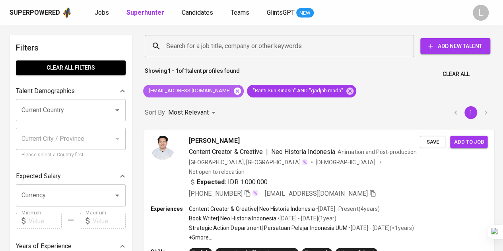
click at [234, 93] on icon at bounding box center [237, 90] width 7 height 7
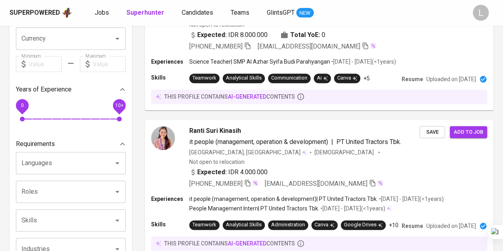
scroll to position [159, 0]
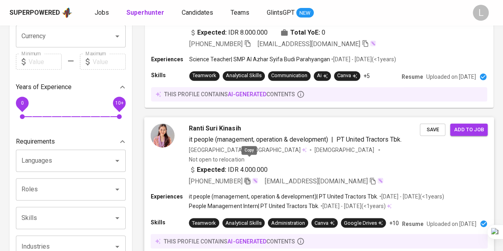
click at [250, 177] on icon "button" at bounding box center [247, 180] width 7 height 7
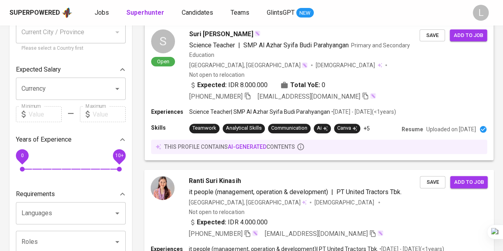
scroll to position [0, 0]
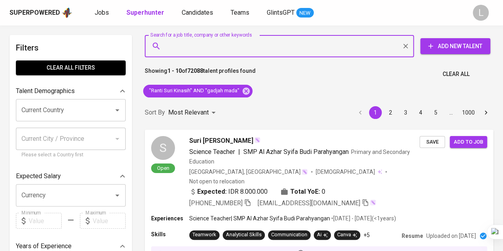
click at [298, 46] on input "Search for a job title, company or other keywords" at bounding box center [281, 46] width 234 height 15
paste input "syar.muadzah@gmail.com"
type input "syar.muadzah@gmail.com"
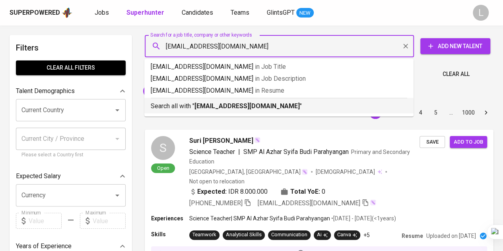
click at [277, 105] on p "Search all with " syar.muadzah@gmail.com "" at bounding box center [279, 106] width 257 height 10
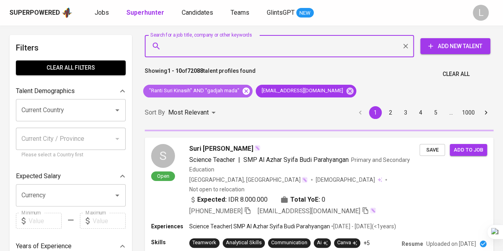
click at [243, 93] on icon at bounding box center [246, 90] width 7 height 7
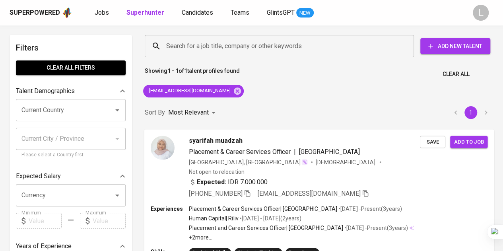
scroll to position [80, 0]
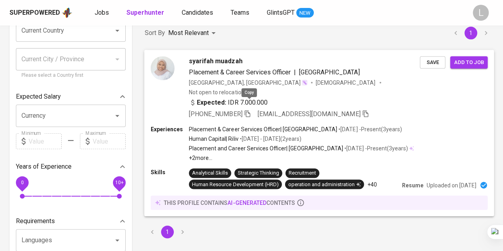
click at [251, 110] on icon "button" at bounding box center [247, 113] width 7 height 7
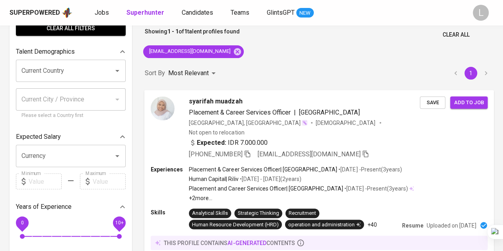
scroll to position [0, 0]
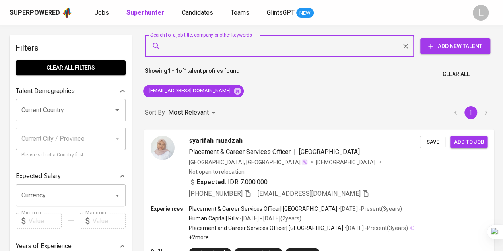
click at [245, 47] on input "Search for a job title, company or other keywords" at bounding box center [281, 46] width 234 height 15
paste input "ferywert@gmail.com"
type input "ferywert@gmail.com"
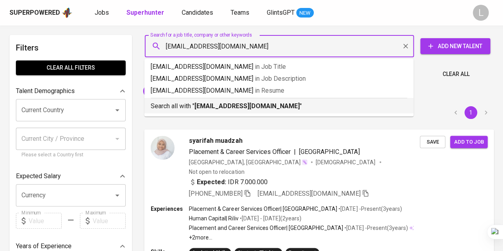
click at [251, 104] on b "ferywert@gmail.com" at bounding box center [247, 106] width 105 height 8
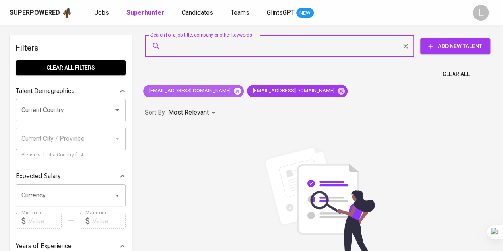
click at [234, 88] on icon at bounding box center [237, 90] width 7 height 7
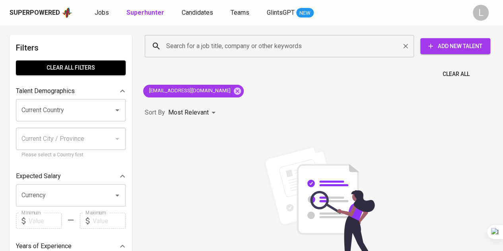
click at [206, 39] on div "Search for a job title, company or other keywords" at bounding box center [279, 46] width 269 height 22
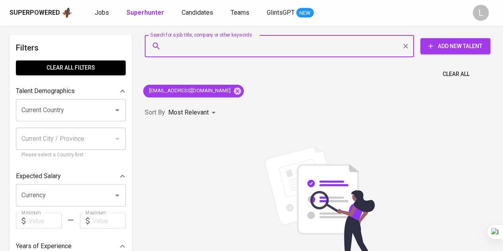
paste input "meganuraddini1988@gmail.com"
type input "meganuraddini1988@gmail.com"
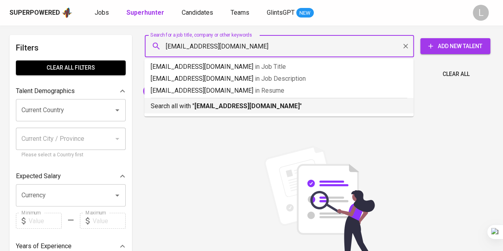
click at [215, 101] on div "Search all with " meganuraddini1988@gmail.com "" at bounding box center [279, 104] width 257 height 13
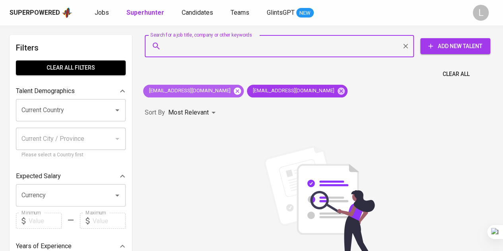
click at [234, 93] on icon at bounding box center [237, 90] width 7 height 7
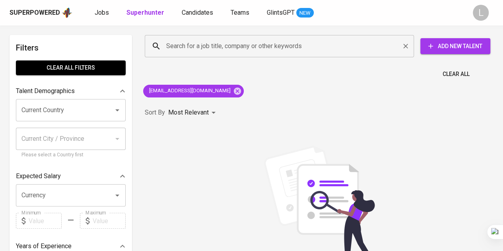
click at [225, 46] on input "Search for a job title, company or other keywords" at bounding box center [281, 46] width 234 height 15
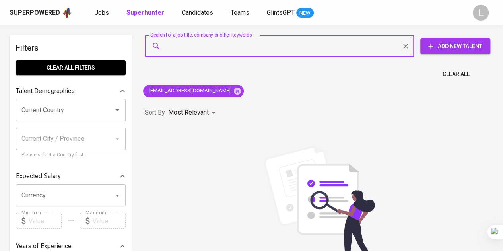
paste input "halo.arini107@gmail.com"
type input "halo.arini107@gmail.com"
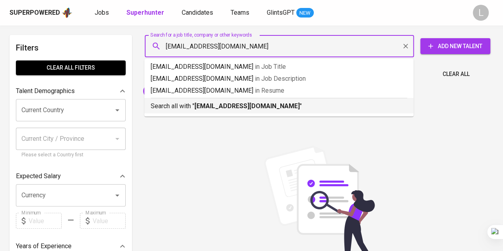
click at [232, 105] on b "halo.arini107@gmail.com" at bounding box center [247, 106] width 105 height 8
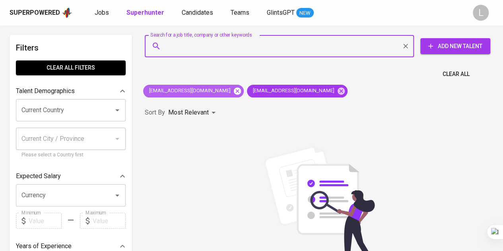
click at [233, 90] on icon at bounding box center [237, 91] width 9 height 9
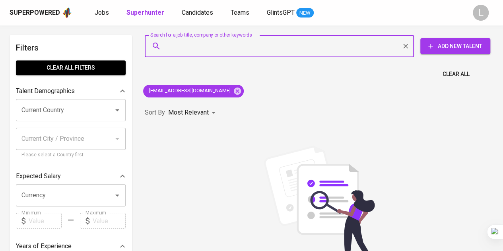
click at [234, 53] on input "Search for a job title, company or other keywords" at bounding box center [281, 46] width 234 height 15
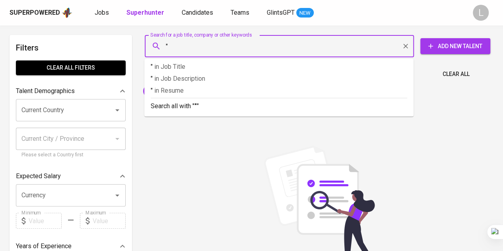
paste input "Arini Aena Syarofi"
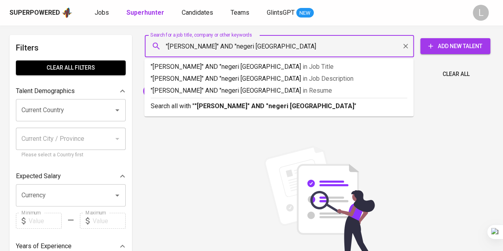
type input ""Arini Aena Syarofi" AND "negeri semarang""
click at [260, 107] on b ""Arini Aena Syarofi" AND "negeri semarang"" at bounding box center [276, 106] width 162 height 8
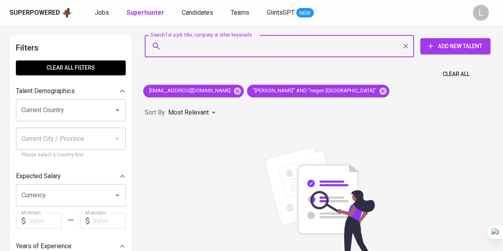
click at [221, 90] on div "halo.arini107@gmail.com "Arini Aena Syarofi" AND "negeri semarang"" at bounding box center [266, 91] width 253 height 19
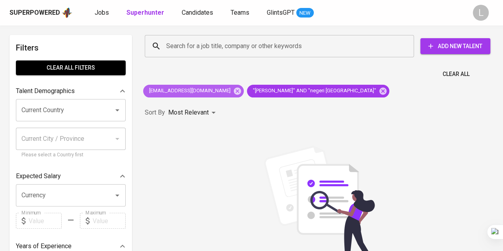
click at [234, 89] on icon at bounding box center [237, 90] width 7 height 7
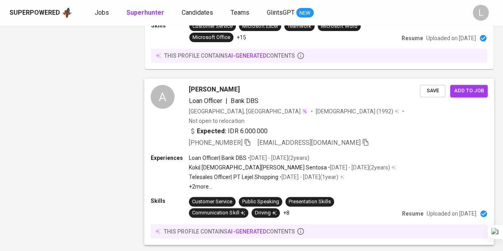
scroll to position [1576, 0]
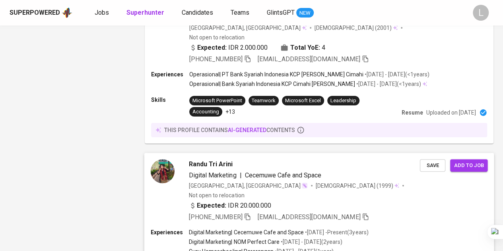
scroll to position [1524, 0]
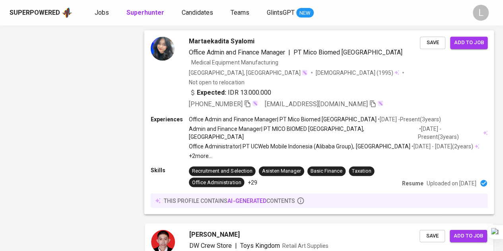
scroll to position [1559, 0]
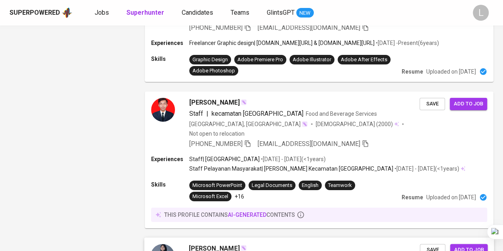
scroll to position [1462, 0]
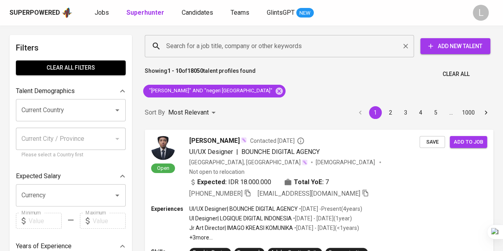
click at [238, 48] on input "Search for a job title, company or other keywords" at bounding box center [281, 46] width 234 height 15
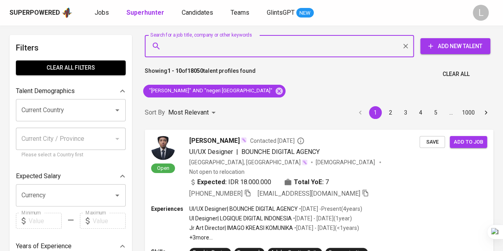
paste input "halo.arini107@gmail.com"
type input "halo.arini107@gmail.com"
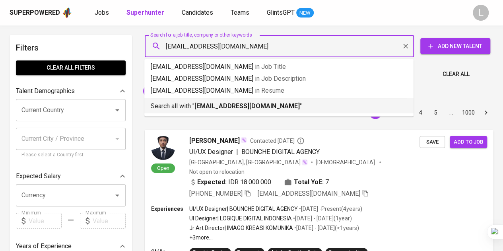
click at [257, 109] on b "halo.arini107@gmail.com" at bounding box center [247, 106] width 105 height 8
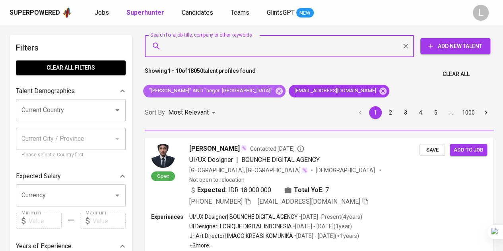
click at [276, 88] on icon at bounding box center [279, 90] width 7 height 7
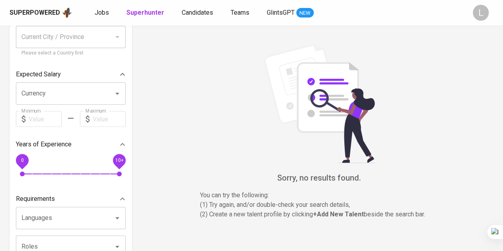
scroll to position [119, 0]
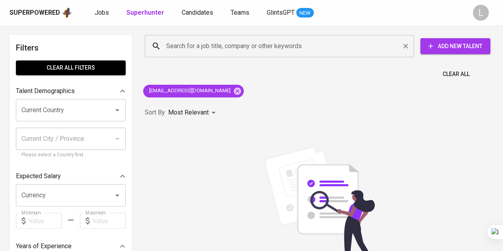
click at [240, 45] on input "Search for a job title, company or other keywords" at bounding box center [281, 46] width 234 height 15
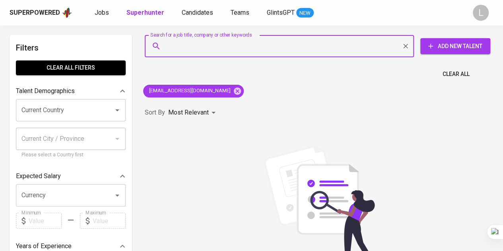
paste input "[EMAIL_ADDRESS][DOMAIN_NAME]"
type input "[EMAIL_ADDRESS][DOMAIN_NAME]"
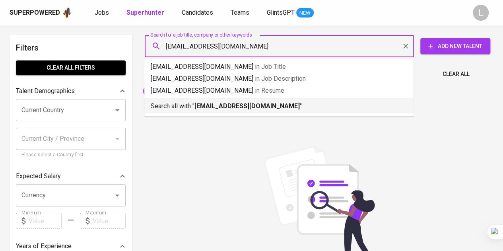
click at [243, 103] on b "[EMAIL_ADDRESS][DOMAIN_NAME]" at bounding box center [247, 106] width 105 height 8
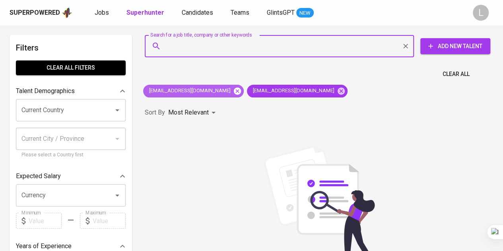
click at [234, 88] on icon at bounding box center [237, 90] width 7 height 7
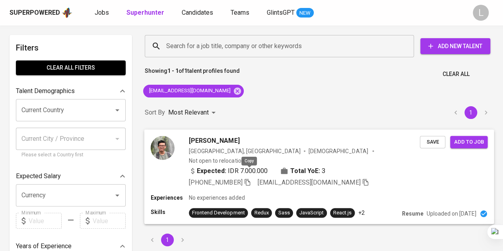
click at [250, 179] on icon "button" at bounding box center [248, 182] width 6 height 7
click at [219, 49] on input "Search for a job title, company or other keywords" at bounding box center [281, 46] width 234 height 15
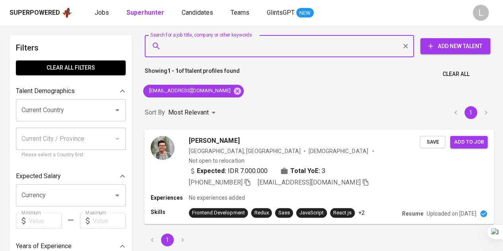
paste input "[EMAIL_ADDRESS][DOMAIN_NAME]"
type input "[EMAIL_ADDRESS][DOMAIN_NAME]"
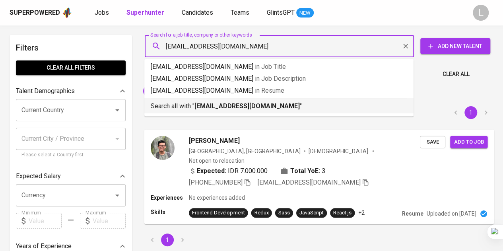
click at [233, 107] on b "[EMAIL_ADDRESS][DOMAIN_NAME]" at bounding box center [247, 106] width 105 height 8
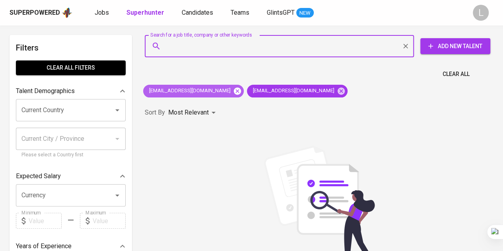
click at [234, 92] on icon at bounding box center [237, 90] width 7 height 7
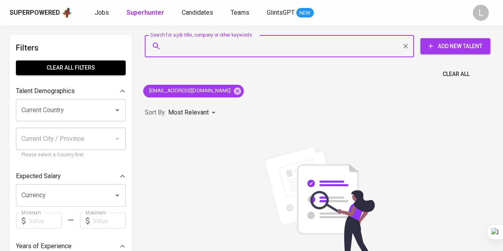
click at [236, 41] on input "Search for a job title, company or other keywords" at bounding box center [281, 46] width 234 height 15
paste input "[EMAIL_ADDRESS][DOMAIN_NAME]"
type input "[EMAIL_ADDRESS][DOMAIN_NAME]"
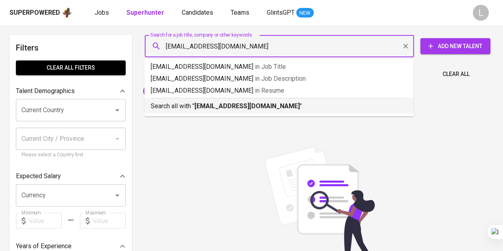
click at [225, 104] on b "[EMAIL_ADDRESS][DOMAIN_NAME]" at bounding box center [247, 106] width 105 height 8
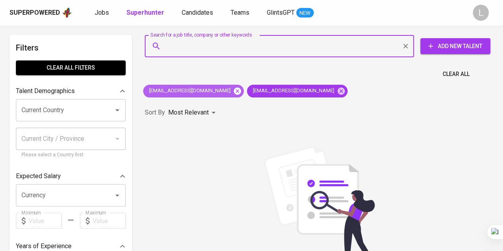
click at [234, 93] on icon at bounding box center [237, 90] width 7 height 7
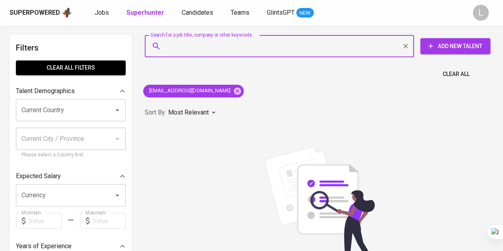
click at [227, 39] on input "Search for a job title, company or other keywords" at bounding box center [281, 46] width 234 height 15
paste input "nadindadwipermata@gmail.com"
type input "nadindadwipermata@gmail.com"
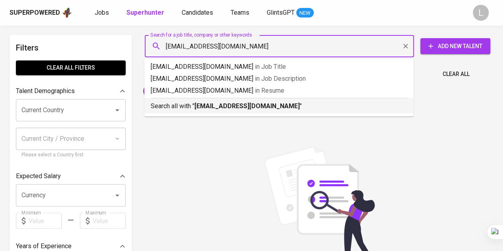
click at [238, 101] on div "Search all with " nadindadwipermata@gmail.com "" at bounding box center [279, 104] width 257 height 13
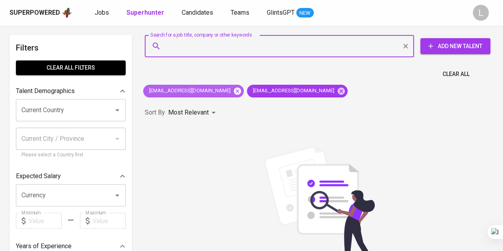
click at [234, 92] on icon at bounding box center [237, 90] width 7 height 7
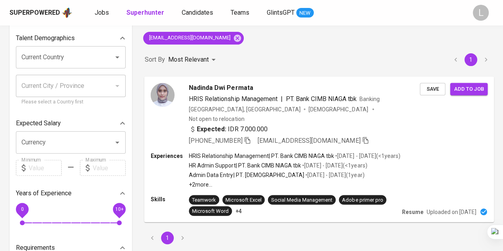
scroll to position [80, 0]
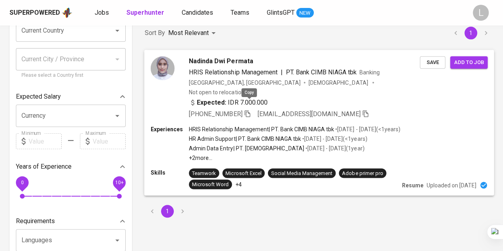
click at [250, 110] on icon "button" at bounding box center [247, 113] width 7 height 7
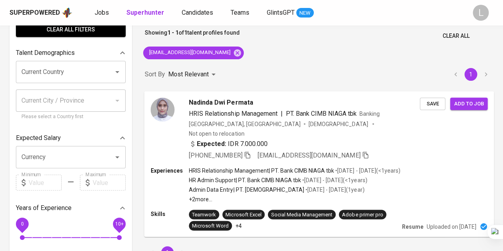
scroll to position [0, 0]
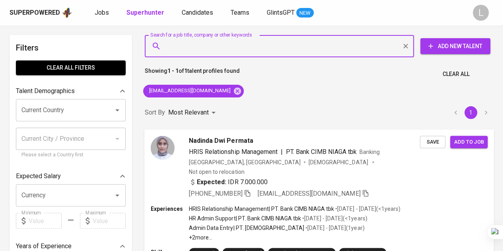
click at [255, 40] on input "Search for a job title, company or other keywords" at bounding box center [281, 46] width 234 height 15
paste input "delly.annisa.n@gmail.com"
type input "delly.annisa.n@gmail.com"
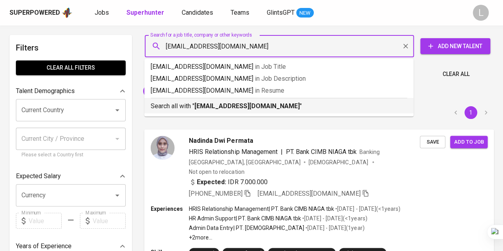
drag, startPoint x: 247, startPoint y: 105, endPoint x: 243, endPoint y: 102, distance: 4.8
click at [247, 105] on b "delly.annisa.n@gmail.com" at bounding box center [247, 106] width 105 height 8
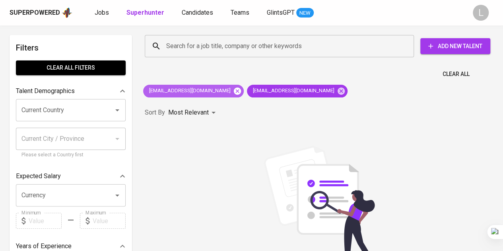
click at [234, 91] on icon at bounding box center [237, 90] width 7 height 7
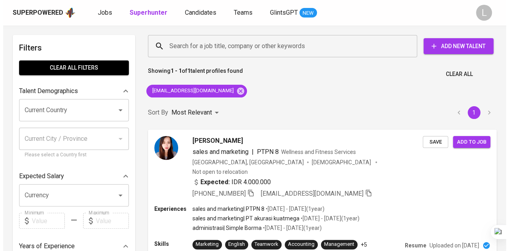
scroll to position [40, 0]
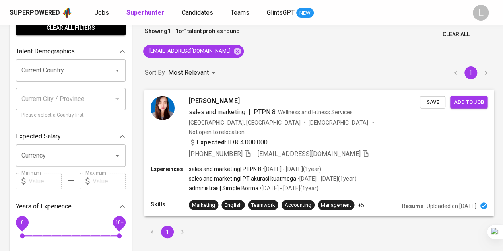
click at [251, 150] on icon "button" at bounding box center [247, 153] width 7 height 7
click at [226, 96] on span "delly annisa nurburwat" at bounding box center [214, 101] width 51 height 10
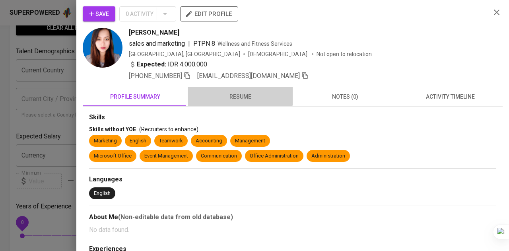
click at [238, 95] on span "resume" at bounding box center [240, 97] width 95 height 10
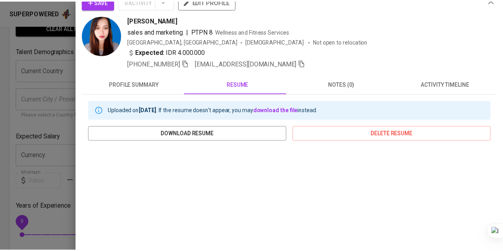
scroll to position [0, 0]
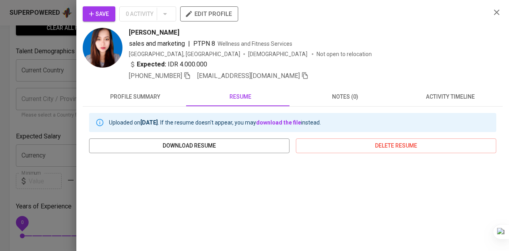
drag, startPoint x: 0, startPoint y: 94, endPoint x: 29, endPoint y: 90, distance: 29.8
click at [1, 94] on div at bounding box center [254, 125] width 509 height 251
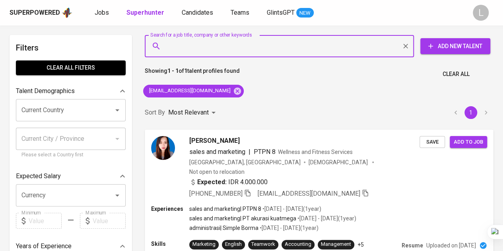
drag, startPoint x: 311, startPoint y: 48, endPoint x: 309, endPoint y: 52, distance: 4.9
click at [311, 48] on input "Search for a job title, company or other keywords" at bounding box center [281, 46] width 234 height 15
paste input "annisamaulidina13@gmail.com"
type input "annisamaulidina13@gmail.com"
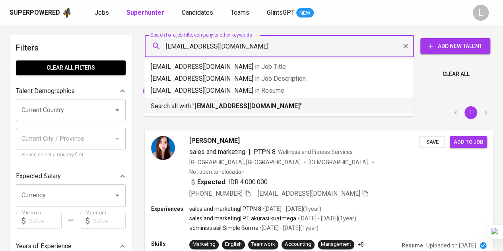
click at [267, 100] on div "Search all with " annisamaulidina13@gmail.com "" at bounding box center [279, 104] width 257 height 13
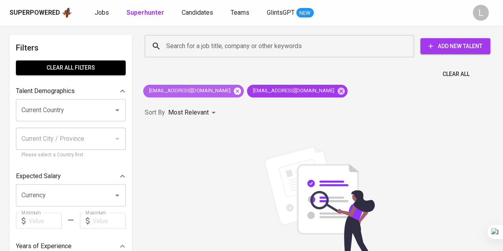
click at [234, 88] on icon at bounding box center [237, 90] width 7 height 7
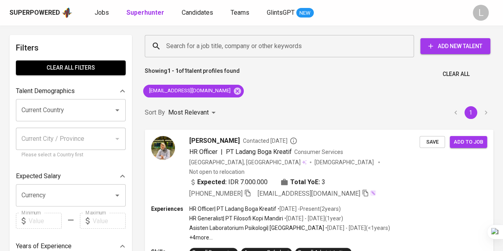
scroll to position [80, 0]
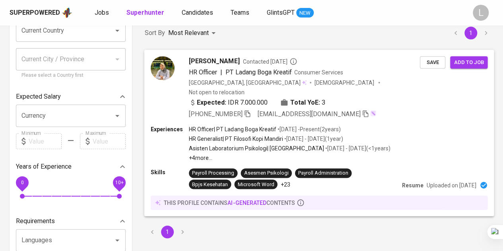
click at [249, 110] on icon "button" at bounding box center [247, 113] width 7 height 7
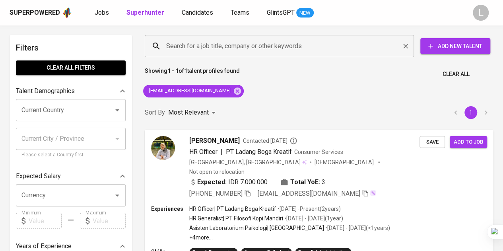
click at [252, 42] on input "Search for a job title, company or other keywords" at bounding box center [281, 46] width 234 height 15
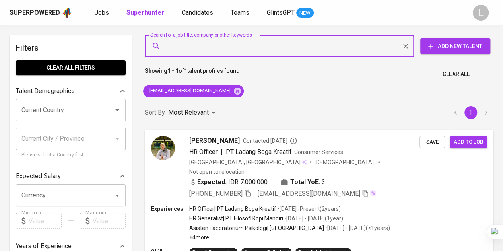
paste input "nurindahmhr10@gmail.com"
type input "nurindahmhr10@gmail.com"
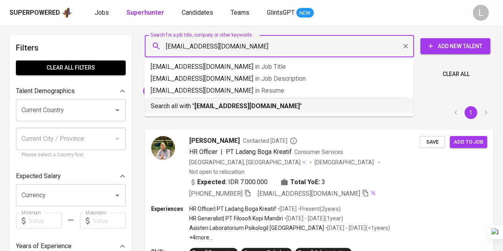
click at [255, 102] on p "Search all with " nurindahmhr10@gmail.com "" at bounding box center [279, 106] width 257 height 10
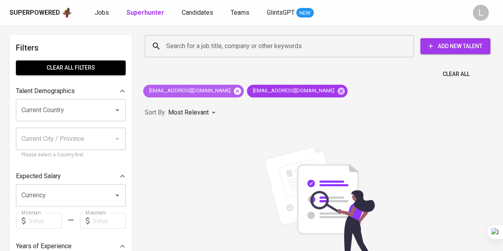
click at [234, 88] on icon at bounding box center [237, 90] width 7 height 7
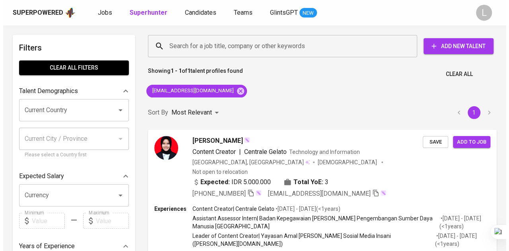
scroll to position [40, 0]
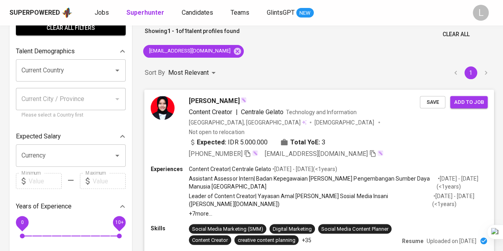
click at [219, 99] on span "Nurindah Maharani" at bounding box center [214, 101] width 51 height 10
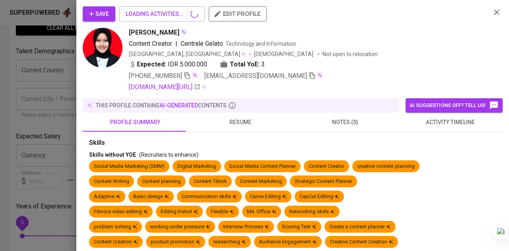
click at [241, 115] on button "resume" at bounding box center [240, 122] width 105 height 19
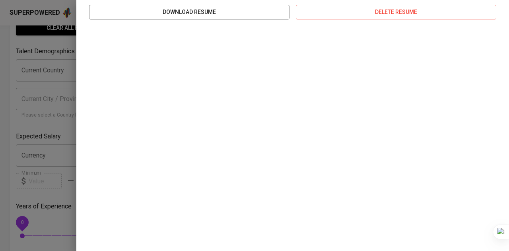
scroll to position [0, 0]
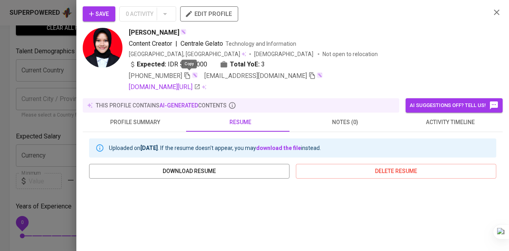
click at [189, 75] on icon "button" at bounding box center [187, 75] width 7 height 7
click at [49, 71] on div at bounding box center [254, 125] width 509 height 251
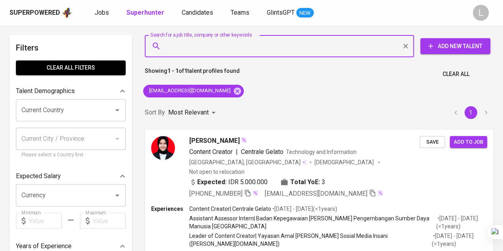
paste input "jefri.m.divanli@gmail.com"
click at [230, 43] on input "Search for a job title, company or other keywords" at bounding box center [281, 46] width 234 height 15
type input "jefri.m.divanli@gmail.com"
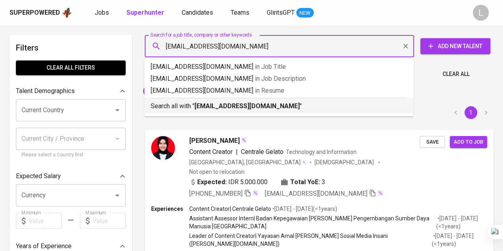
click at [229, 101] on p "Search all with " jefri.m.divanli@gmail.com "" at bounding box center [279, 106] width 257 height 10
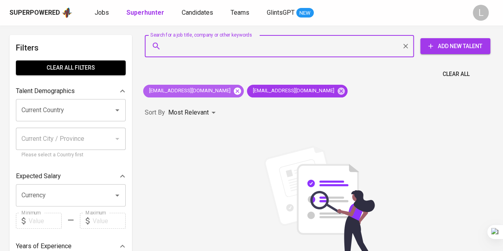
click at [234, 90] on icon at bounding box center [237, 90] width 7 height 7
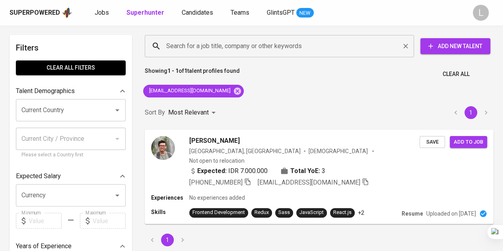
click at [282, 54] on div "Search for a job title, company or other keywords" at bounding box center [279, 46] width 269 height 22
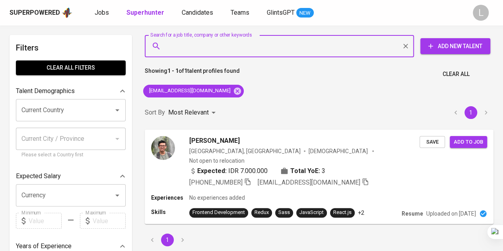
paste input "[EMAIL_ADDRESS][DOMAIN_NAME]"
type input "[EMAIL_ADDRESS][DOMAIN_NAME]"
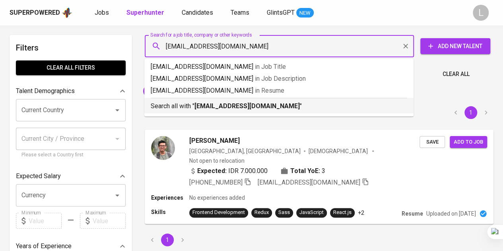
click at [269, 107] on b "[EMAIL_ADDRESS][DOMAIN_NAME]" at bounding box center [247, 106] width 105 height 8
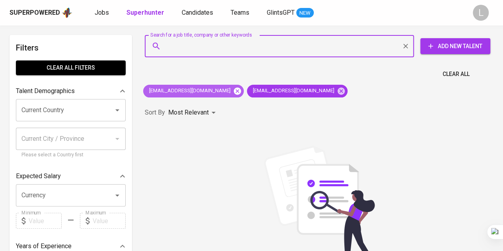
click at [234, 88] on icon at bounding box center [237, 90] width 7 height 7
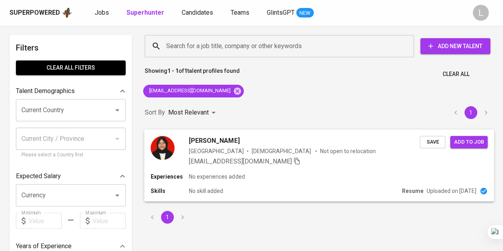
click at [232, 144] on span "[PERSON_NAME]" at bounding box center [214, 141] width 51 height 10
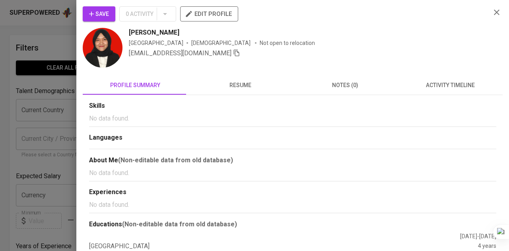
click at [249, 82] on span "resume" at bounding box center [240, 85] width 95 height 10
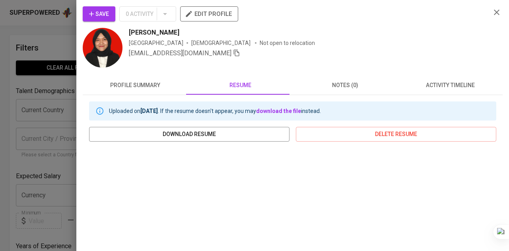
click at [165, 85] on span "profile summary" at bounding box center [135, 85] width 95 height 10
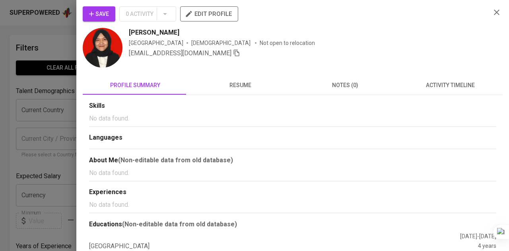
click at [227, 85] on span "resume" at bounding box center [240, 85] width 95 height 10
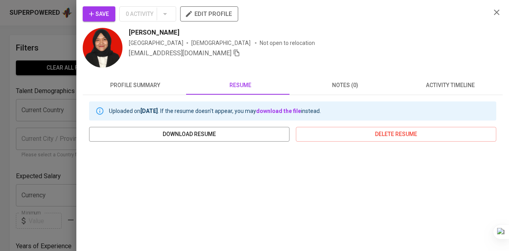
scroll to position [147, 0]
click at [50, 69] on div at bounding box center [254, 125] width 509 height 251
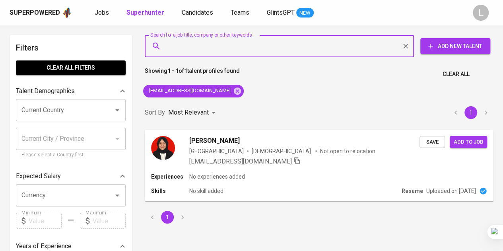
click at [220, 42] on input "Search for a job title, company or other keywords" at bounding box center [281, 46] width 234 height 15
paste input "[PERSON_NAME][EMAIL_ADDRESS][DOMAIN_NAME]"
type input "[PERSON_NAME][EMAIL_ADDRESS][DOMAIN_NAME]"
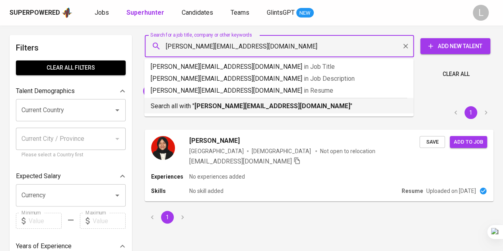
click at [236, 102] on b "[PERSON_NAME][EMAIL_ADDRESS][DOMAIN_NAME]" at bounding box center [273, 106] width 156 height 8
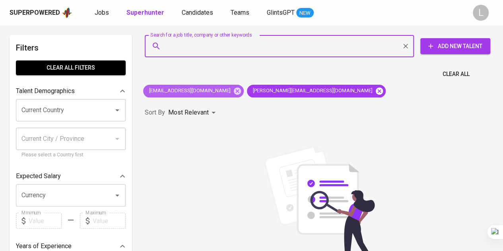
click at [234, 90] on icon at bounding box center [237, 90] width 7 height 7
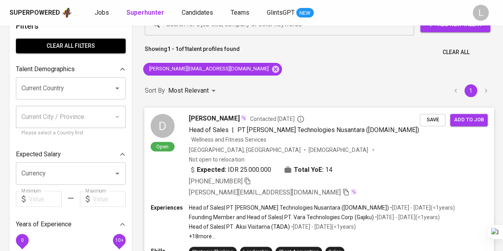
scroll to position [40, 0]
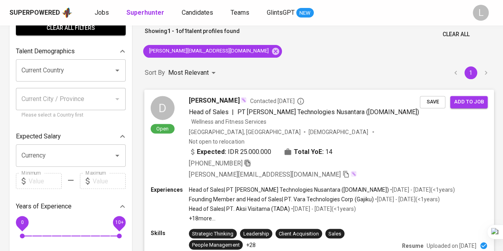
click at [247, 159] on icon "button" at bounding box center [247, 162] width 7 height 7
